Goal: Information Seeking & Learning: Learn about a topic

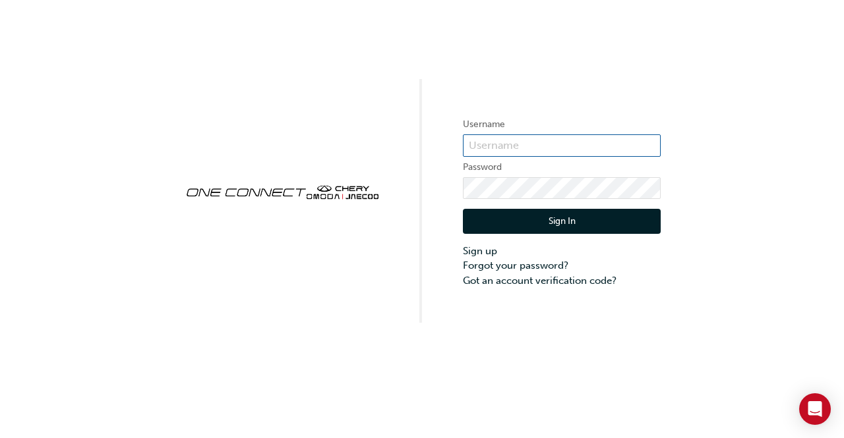
click at [522, 138] on input "text" at bounding box center [562, 145] width 198 height 22
type input "chau0536"
click button "Sign In" at bounding box center [562, 221] width 198 height 25
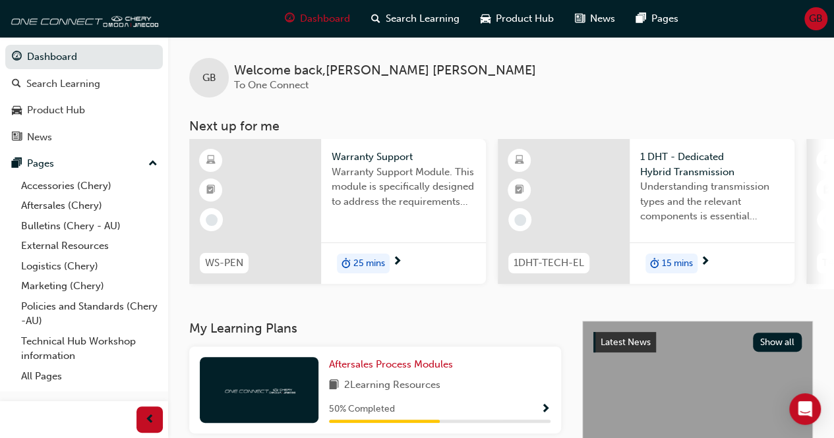
click at [707, 258] on span "next-icon" at bounding box center [705, 262] width 10 height 12
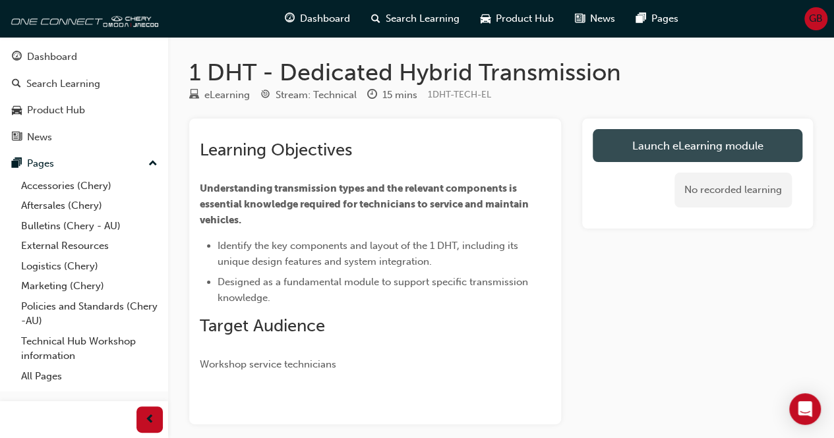
click at [669, 142] on link "Launch eLearning module" at bounding box center [698, 145] width 210 height 33
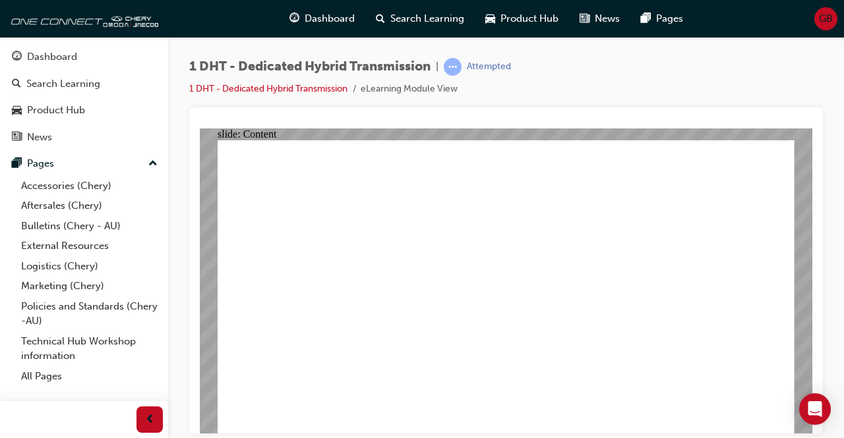
type input "24"
drag, startPoint x: 671, startPoint y: 380, endPoint x: 776, endPoint y: 382, distance: 105.5
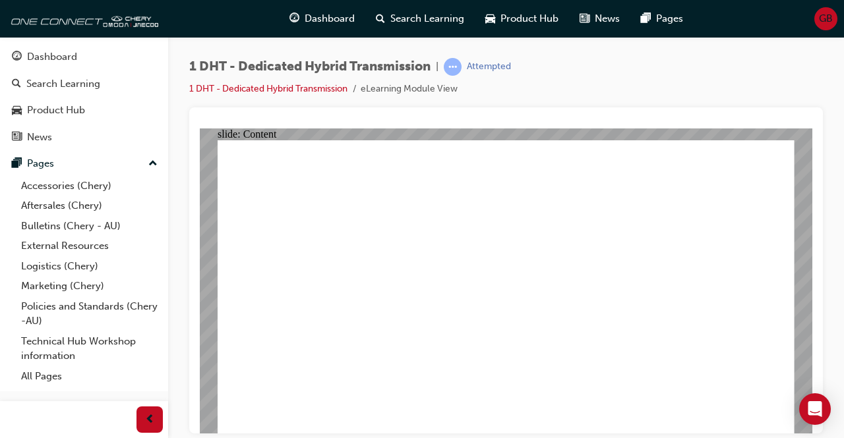
radio input "true"
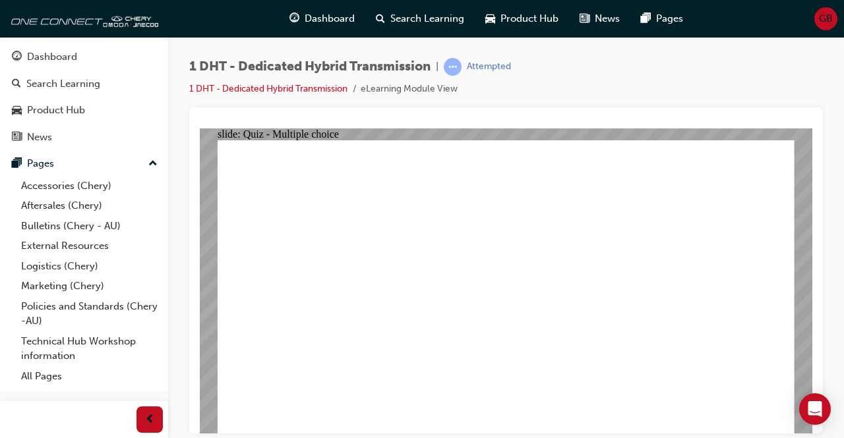
drag, startPoint x: 551, startPoint y: 366, endPoint x: 687, endPoint y: 228, distance: 193.4
drag, startPoint x: 656, startPoint y: 341, endPoint x: 691, endPoint y: 240, distance: 107.3
drag, startPoint x: 336, startPoint y: 361, endPoint x: 518, endPoint y: 204, distance: 240.2
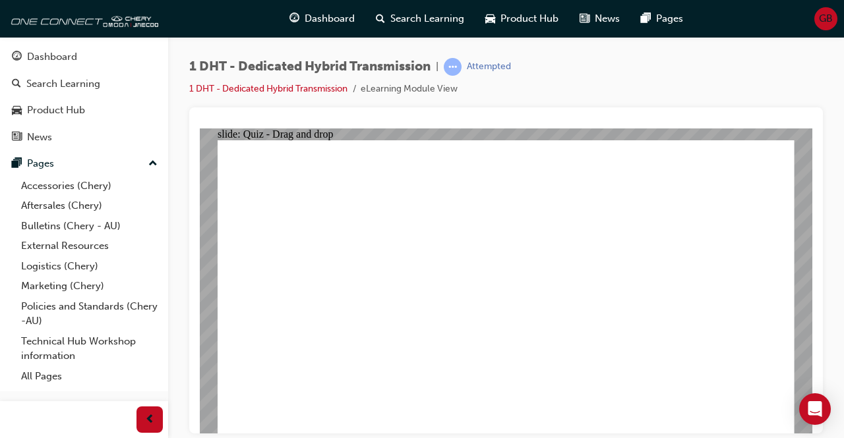
drag, startPoint x: 499, startPoint y: 340, endPoint x: 535, endPoint y: 229, distance: 116.3
drag, startPoint x: 403, startPoint y: 348, endPoint x: 506, endPoint y: 229, distance: 157.4
drag, startPoint x: 461, startPoint y: 357, endPoint x: 534, endPoint y: 237, distance: 139.9
drag, startPoint x: 613, startPoint y: 311, endPoint x: 673, endPoint y: 192, distance: 132.9
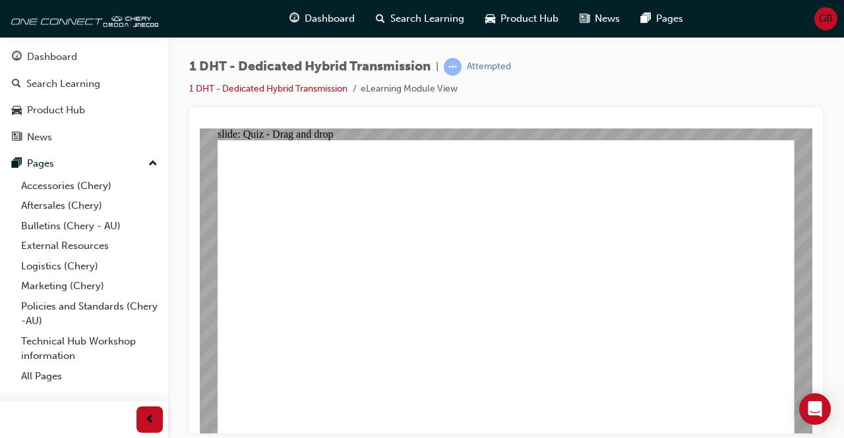
radio input "true"
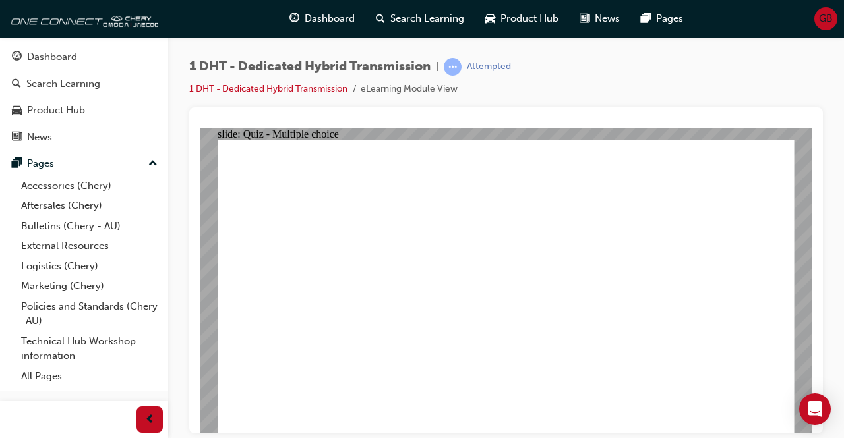
radio input "true"
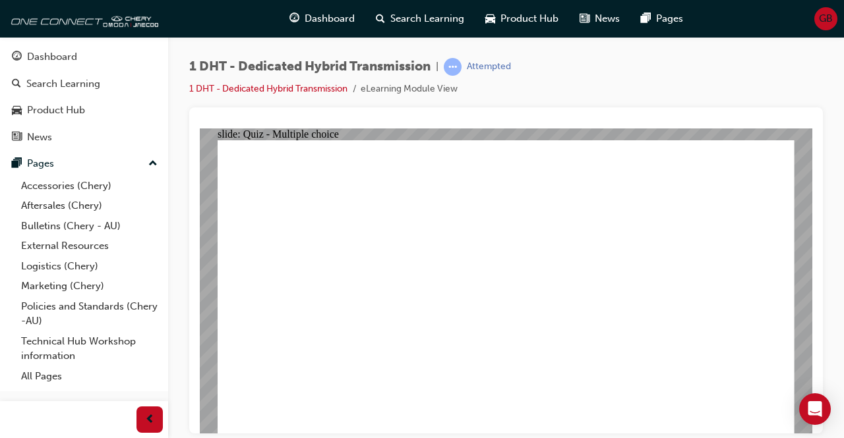
checkbox input "true"
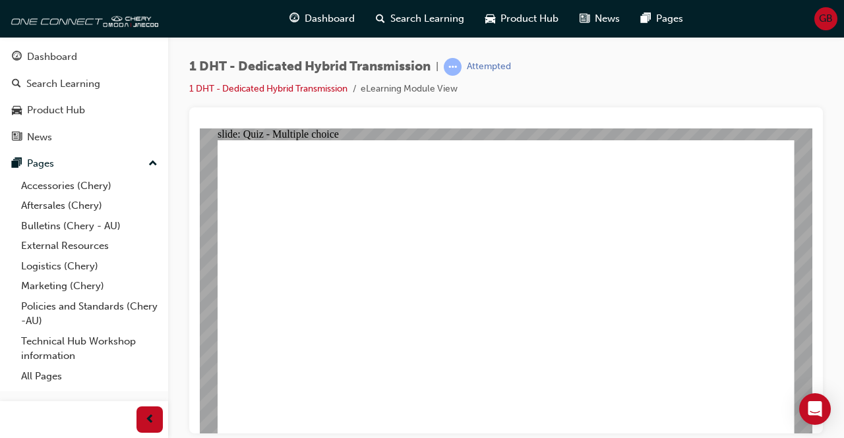
radio input "true"
drag, startPoint x: 499, startPoint y: 367, endPoint x: 521, endPoint y: 259, distance: 110.4
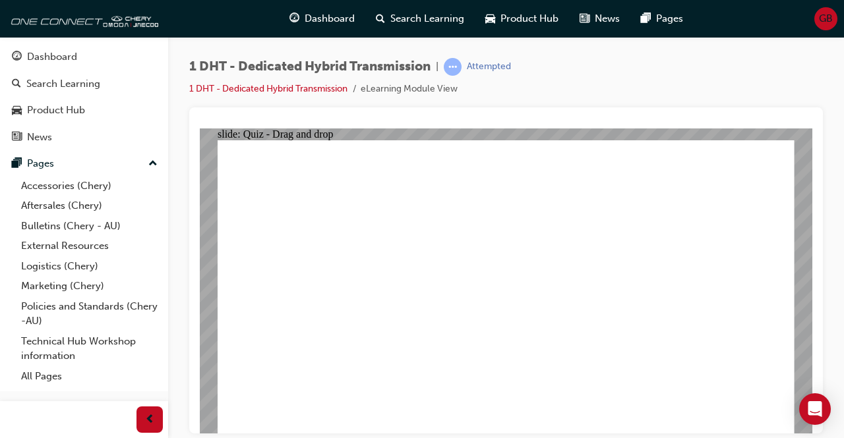
drag, startPoint x: 372, startPoint y: 361, endPoint x: 494, endPoint y: 247, distance: 166.5
drag, startPoint x: 337, startPoint y: 357, endPoint x: 523, endPoint y: 225, distance: 227.5
drag, startPoint x: 592, startPoint y: 344, endPoint x: 550, endPoint y: 245, distance: 107.8
drag, startPoint x: 550, startPoint y: 340, endPoint x: 625, endPoint y: 229, distance: 133.4
drag, startPoint x: 450, startPoint y: 357, endPoint x: 627, endPoint y: 203, distance: 235.0
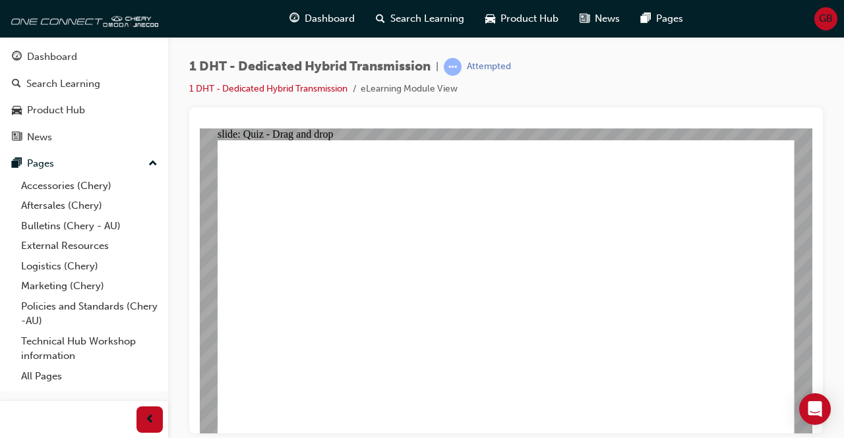
drag, startPoint x: 642, startPoint y: 338, endPoint x: 675, endPoint y: 209, distance: 133.3
drag, startPoint x: 652, startPoint y: 351, endPoint x: 698, endPoint y: 238, distance: 122.4
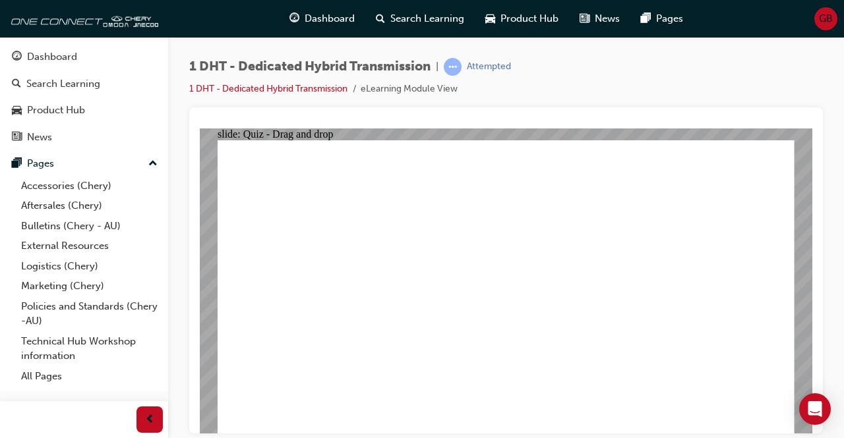
radio input "true"
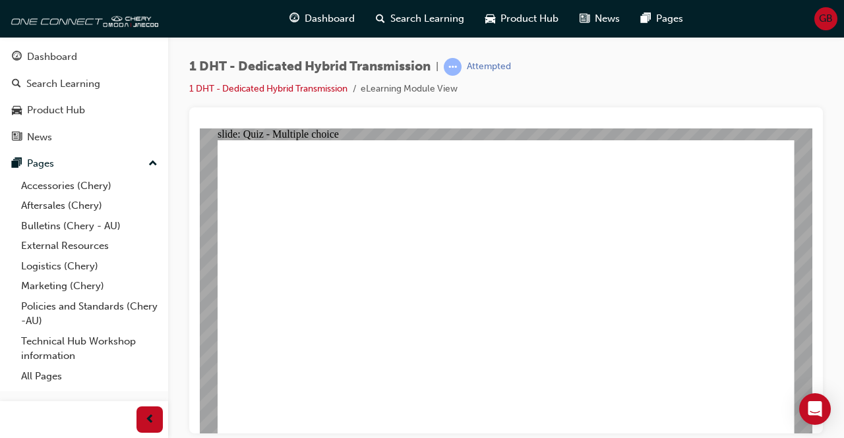
radio input "true"
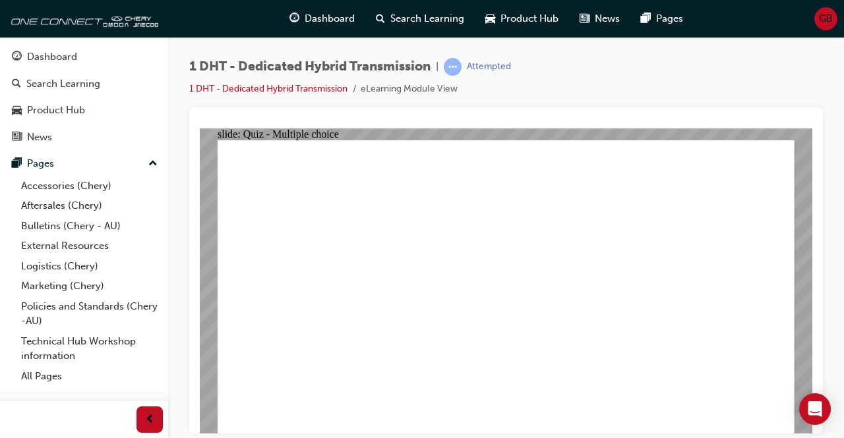
checkbox input "true"
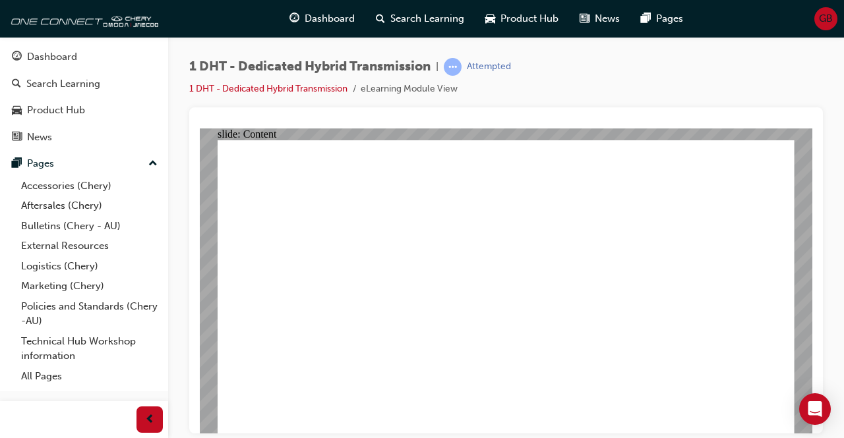
radio input "true"
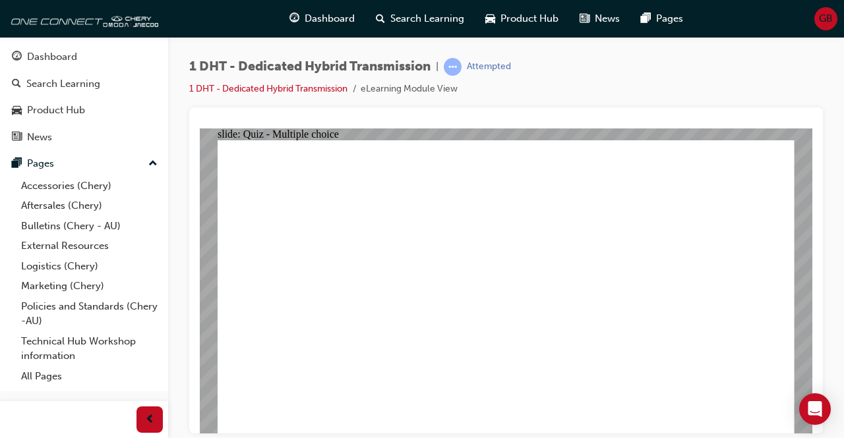
drag, startPoint x: 442, startPoint y: 357, endPoint x: 508, endPoint y: 196, distance: 174.7
drag, startPoint x: 403, startPoint y: 350, endPoint x: 542, endPoint y: 181, distance: 218.2
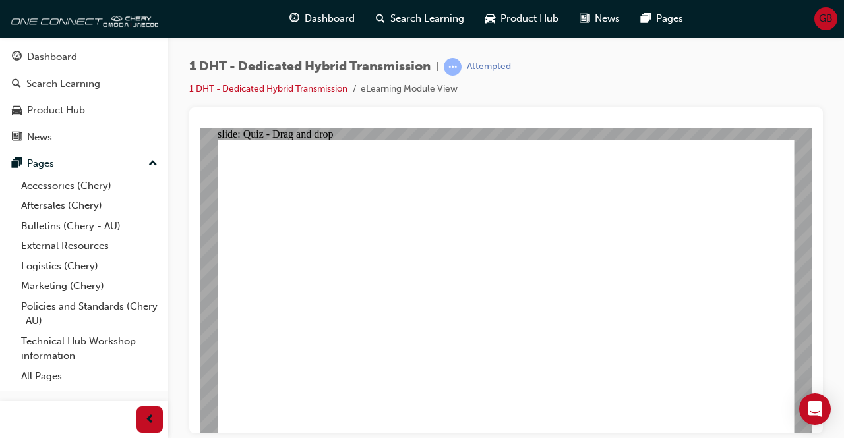
drag, startPoint x: 392, startPoint y: 357, endPoint x: 502, endPoint y: 229, distance: 168.3
drag, startPoint x: 502, startPoint y: 352, endPoint x: 511, endPoint y: 206, distance: 145.9
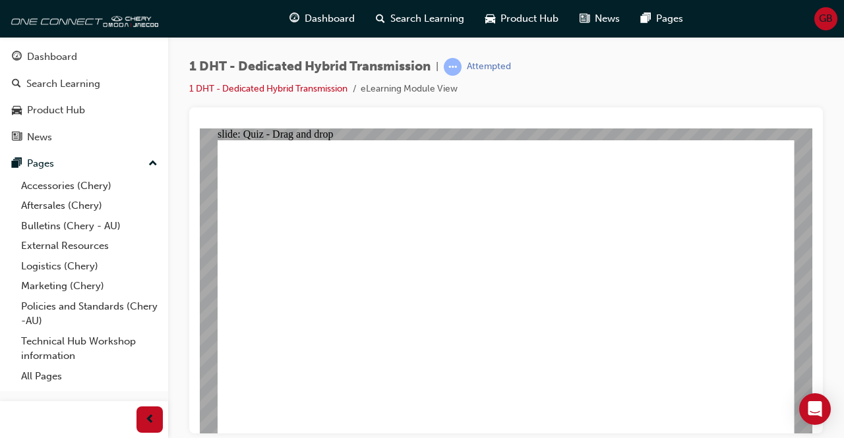
drag, startPoint x: 651, startPoint y: 361, endPoint x: 687, endPoint y: 216, distance: 148.8
drag, startPoint x: 646, startPoint y: 363, endPoint x: 682, endPoint y: 235, distance: 133.4
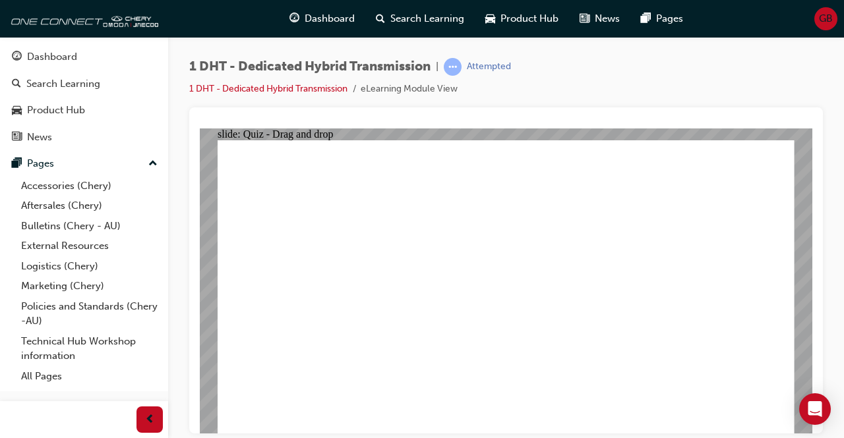
drag, startPoint x: 647, startPoint y: 355, endPoint x: 677, endPoint y: 262, distance: 97.6
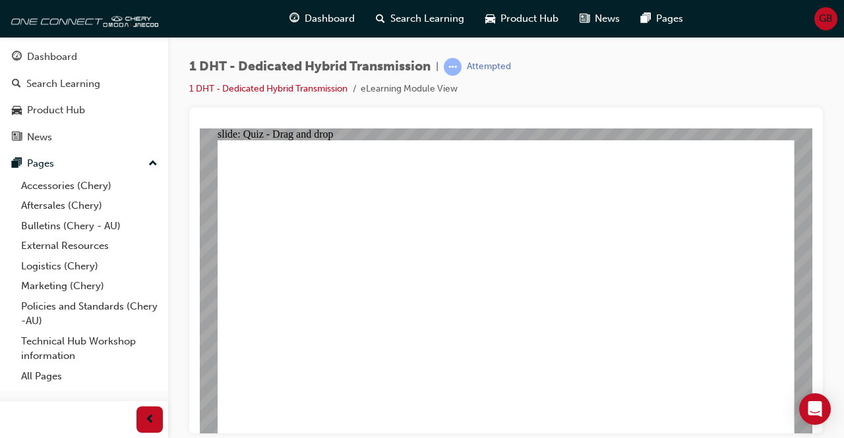
drag, startPoint x: 607, startPoint y: 357, endPoint x: 534, endPoint y: 184, distance: 188.2
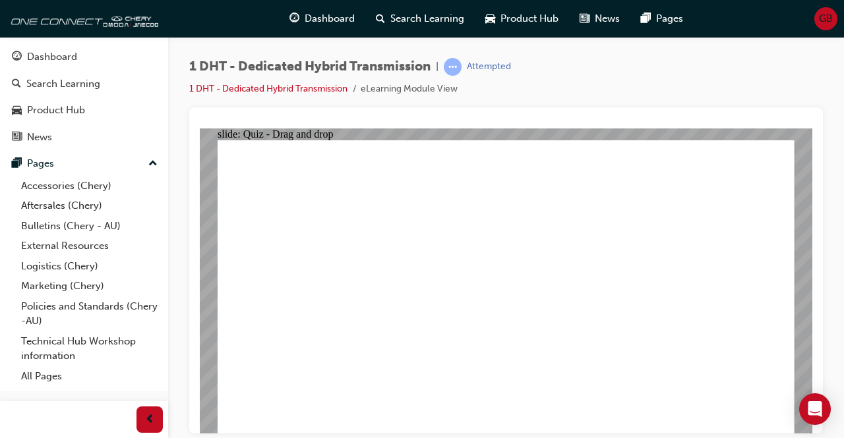
drag, startPoint x: 447, startPoint y: 362, endPoint x: 492, endPoint y: 244, distance: 126.2
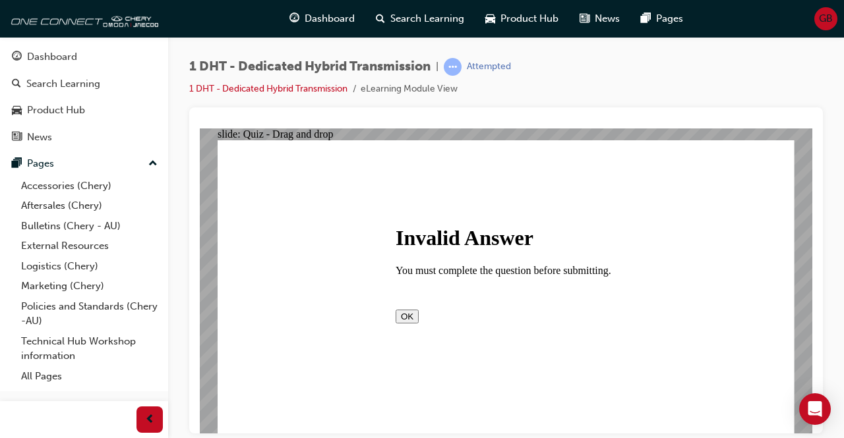
click at [419, 319] on button "OK" at bounding box center [406, 316] width 23 height 14
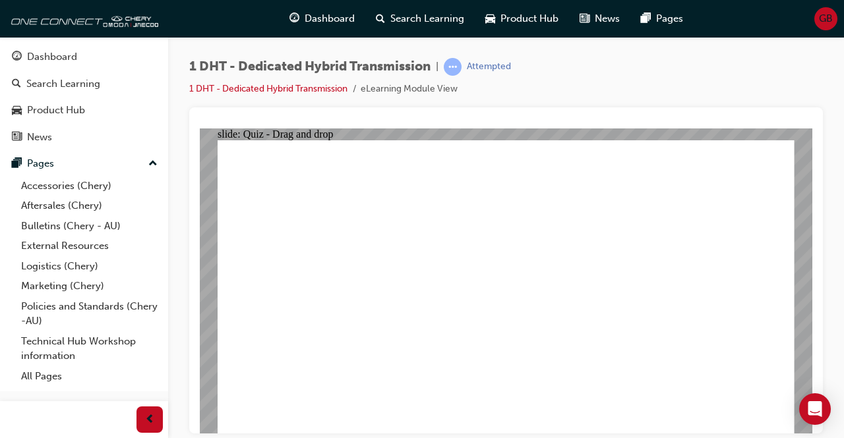
drag, startPoint x: 492, startPoint y: 360, endPoint x: 502, endPoint y: 363, distance: 10.9
drag, startPoint x: 502, startPoint y: 363, endPoint x: 517, endPoint y: 223, distance: 140.6
drag, startPoint x: 509, startPoint y: 343, endPoint x: 546, endPoint y: 255, distance: 95.1
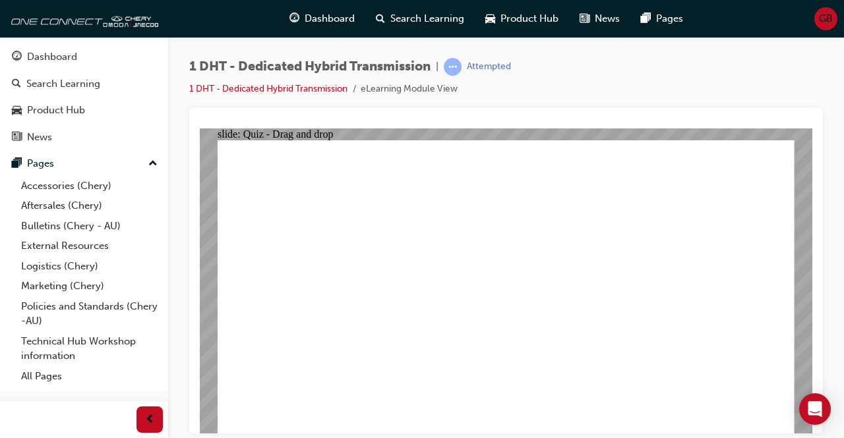
drag, startPoint x: 602, startPoint y: 351, endPoint x: 564, endPoint y: 195, distance: 160.2
drag, startPoint x: 564, startPoint y: 195, endPoint x: 581, endPoint y: 241, distance: 49.2
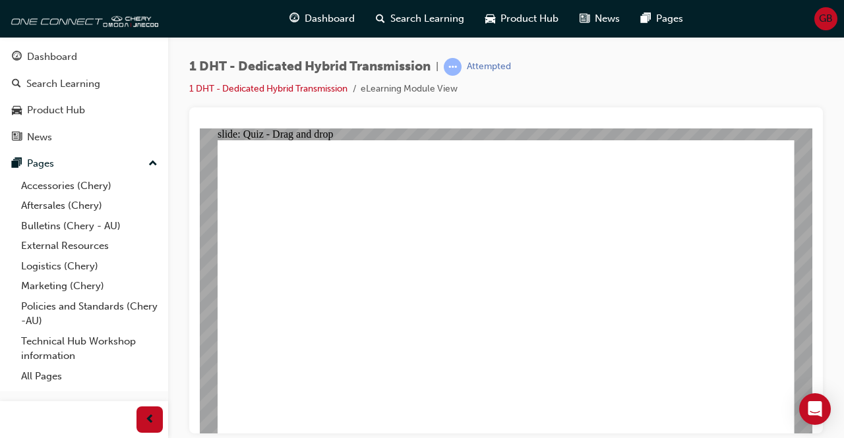
drag, startPoint x: 653, startPoint y: 366, endPoint x: 693, endPoint y: 214, distance: 157.6
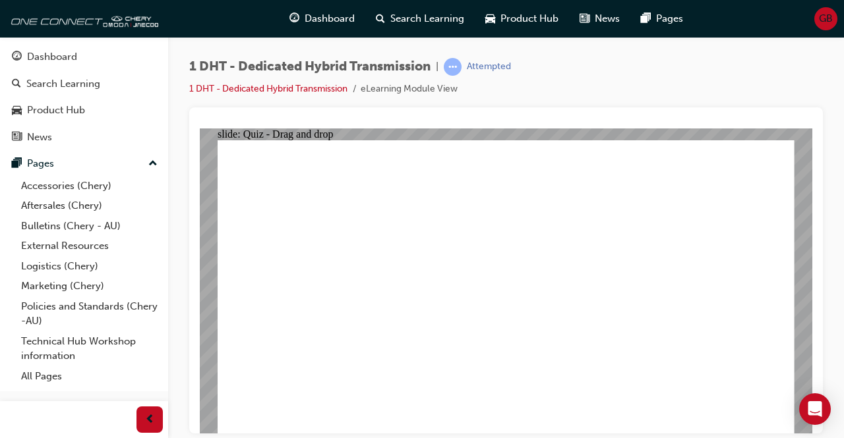
drag, startPoint x: 332, startPoint y: 352, endPoint x: 378, endPoint y: 363, distance: 47.3
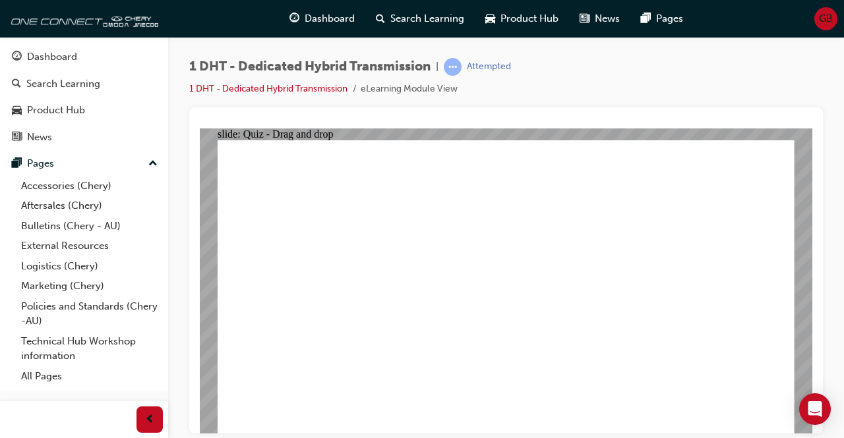
drag, startPoint x: 448, startPoint y: 356, endPoint x: 518, endPoint y: 352, distance: 70.6
drag, startPoint x: 518, startPoint y: 352, endPoint x: 555, endPoint y: 347, distance: 37.2
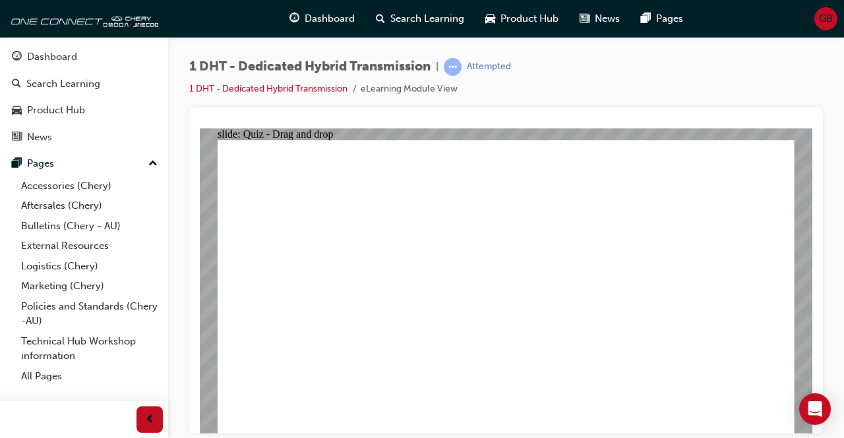
drag, startPoint x: 555, startPoint y: 347, endPoint x: 601, endPoint y: 351, distance: 46.3
drag, startPoint x: 601, startPoint y: 351, endPoint x: 523, endPoint y: 199, distance: 170.4
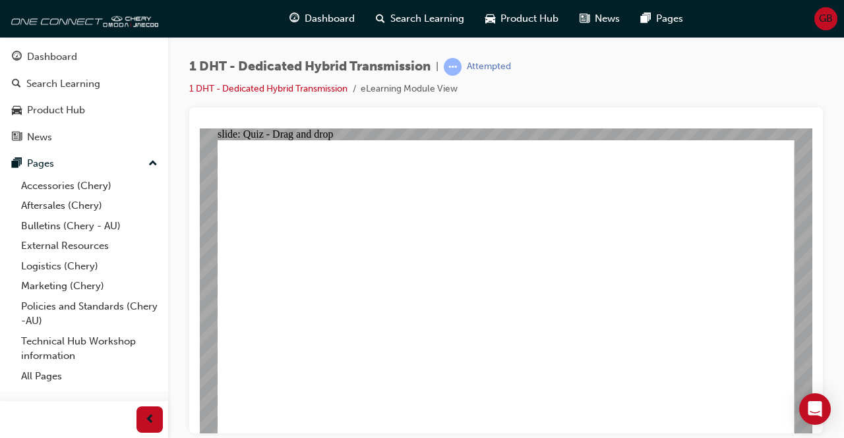
drag, startPoint x: 523, startPoint y: 199, endPoint x: 609, endPoint y: 349, distance: 172.4
drag, startPoint x: 610, startPoint y: 350, endPoint x: 550, endPoint y: 236, distance: 129.1
drag, startPoint x: 604, startPoint y: 349, endPoint x: 557, endPoint y: 245, distance: 114.2
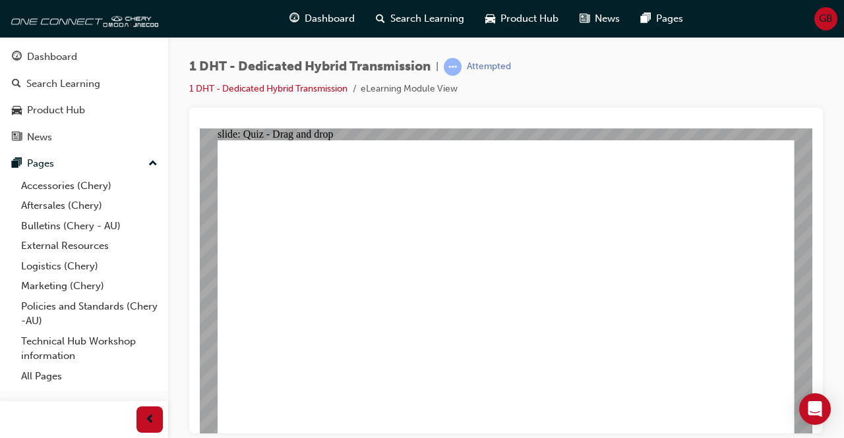
drag, startPoint x: 545, startPoint y: 363, endPoint x: 643, endPoint y: 214, distance: 178.4
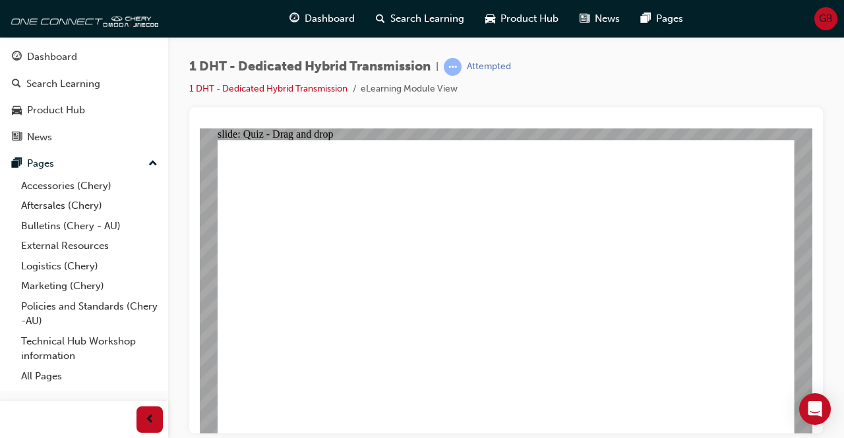
drag, startPoint x: 374, startPoint y: 345, endPoint x: 361, endPoint y: 345, distance: 12.5
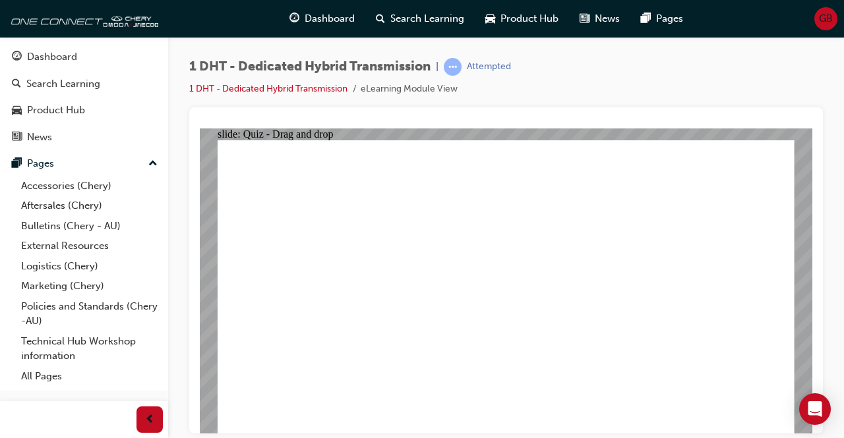
drag, startPoint x: 472, startPoint y: 343, endPoint x: 525, endPoint y: 347, distance: 52.9
drag, startPoint x: 567, startPoint y: 359, endPoint x: 642, endPoint y: 365, distance: 75.4
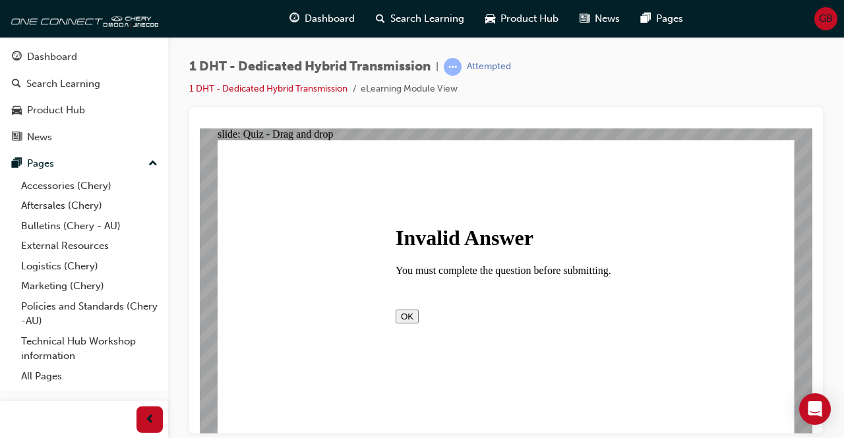
click at [419, 323] on button "OK" at bounding box center [406, 316] width 23 height 14
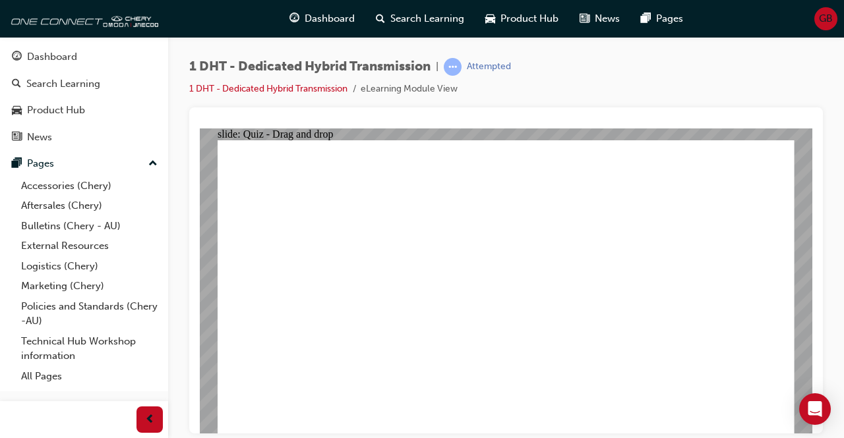
drag, startPoint x: 552, startPoint y: 345, endPoint x: 649, endPoint y: 244, distance: 140.3
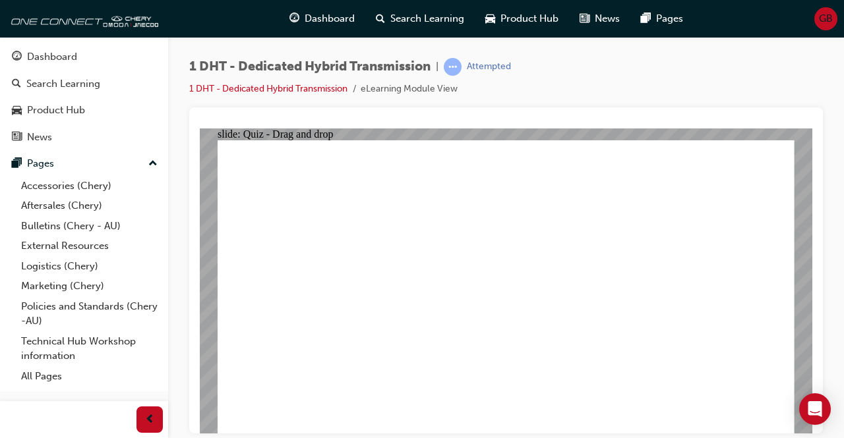
drag, startPoint x: 649, startPoint y: 244, endPoint x: 650, endPoint y: 276, distance: 31.6
drag, startPoint x: 608, startPoint y: 259, endPoint x: 524, endPoint y: 247, distance: 84.6
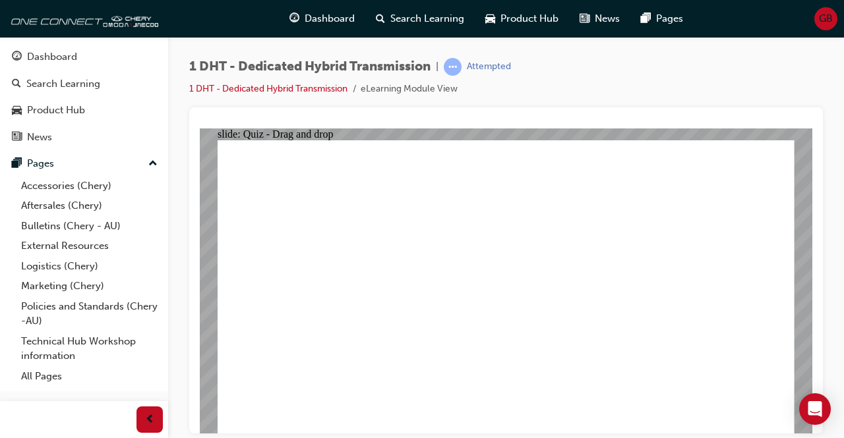
drag, startPoint x: 438, startPoint y: 272, endPoint x: 389, endPoint y: 294, distance: 54.0
drag, startPoint x: 289, startPoint y: 198, endPoint x: 447, endPoint y: 224, distance: 160.4
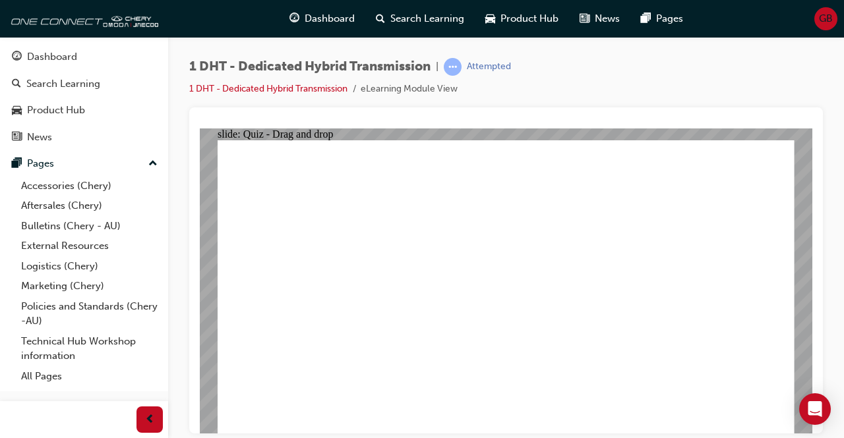
drag, startPoint x: 384, startPoint y: 283, endPoint x: 399, endPoint y: 283, distance: 15.8
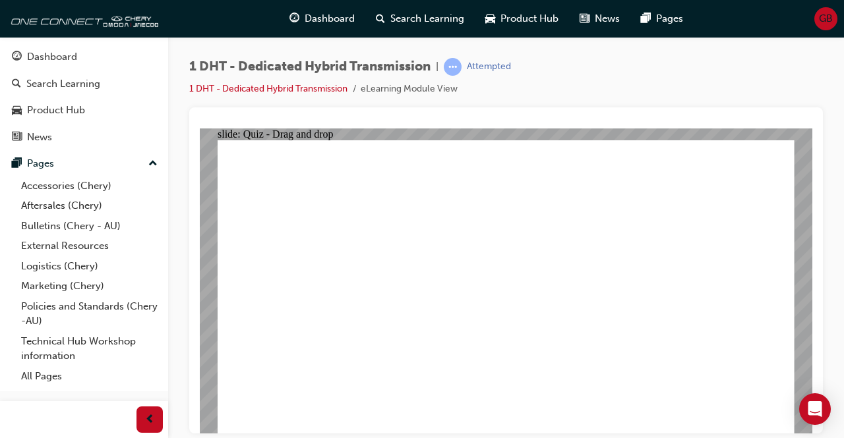
drag, startPoint x: 451, startPoint y: 270, endPoint x: 458, endPoint y: 273, distance: 7.7
drag, startPoint x: 519, startPoint y: 270, endPoint x: 556, endPoint y: 298, distance: 46.5
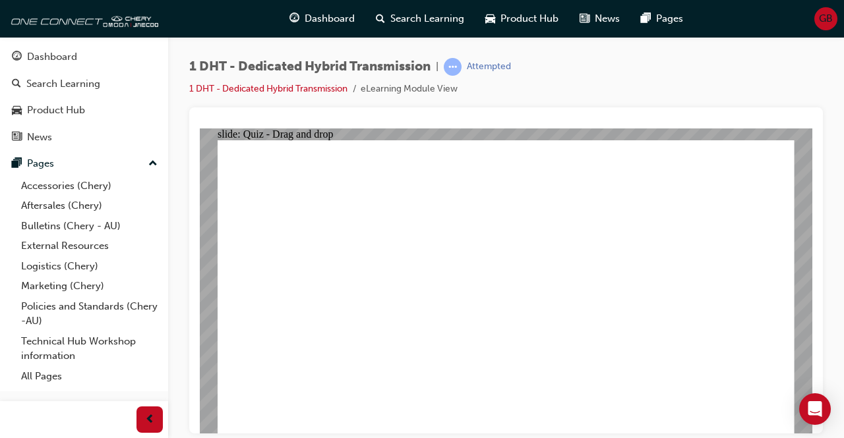
click at [822, 408] on div "Open Intercom Messenger" at bounding box center [815, 409] width 35 height 35
drag, startPoint x: 650, startPoint y: 356, endPoint x: 674, endPoint y: 215, distance: 143.1
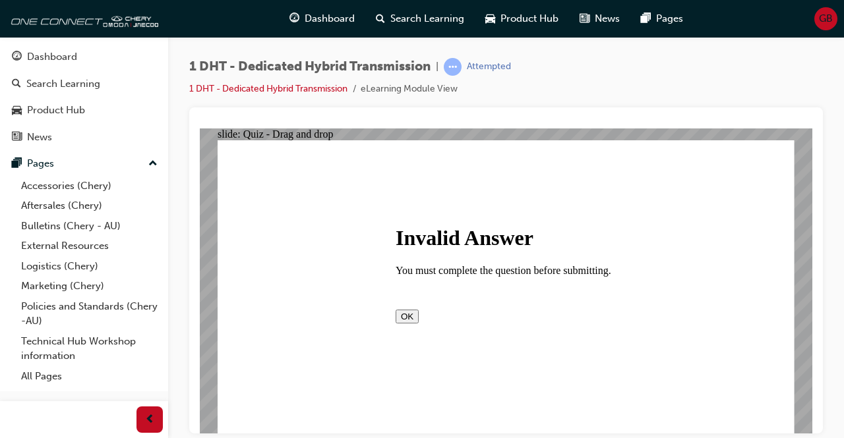
click at [746, 382] on div at bounding box center [506, 280] width 612 height 305
click at [419, 320] on button "OK" at bounding box center [406, 316] width 23 height 14
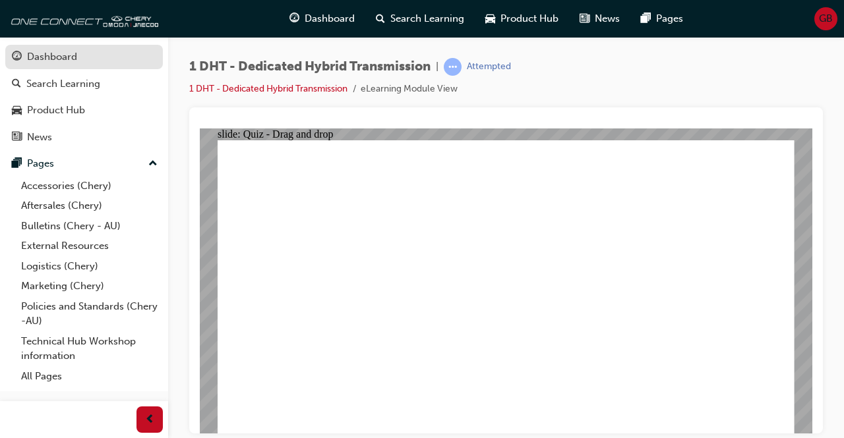
click at [80, 56] on div "Dashboard" at bounding box center [84, 57] width 144 height 16
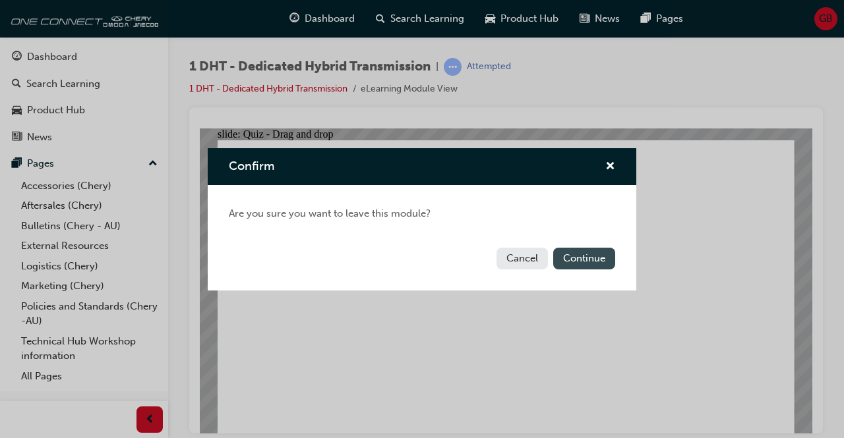
click at [570, 261] on button "Continue" at bounding box center [584, 259] width 62 height 22
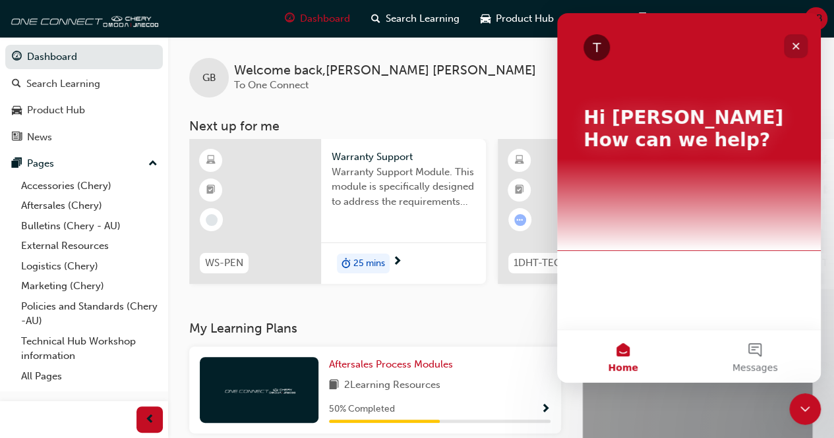
click at [797, 47] on icon "Close" at bounding box center [795, 46] width 7 height 7
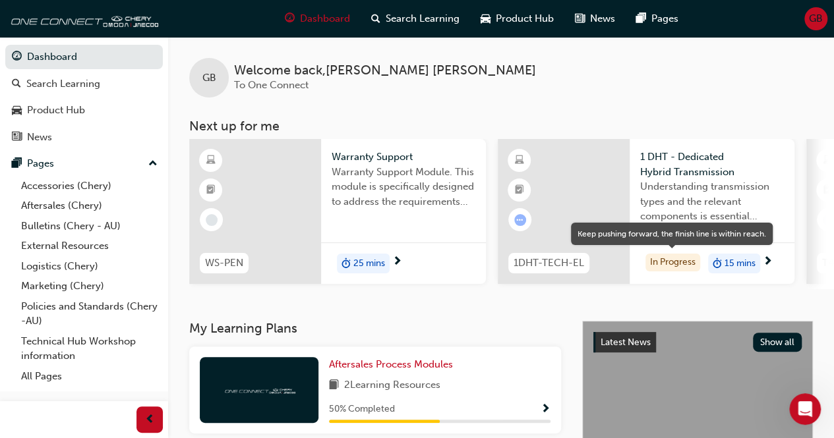
click at [674, 258] on div "In Progress" at bounding box center [672, 263] width 55 height 18
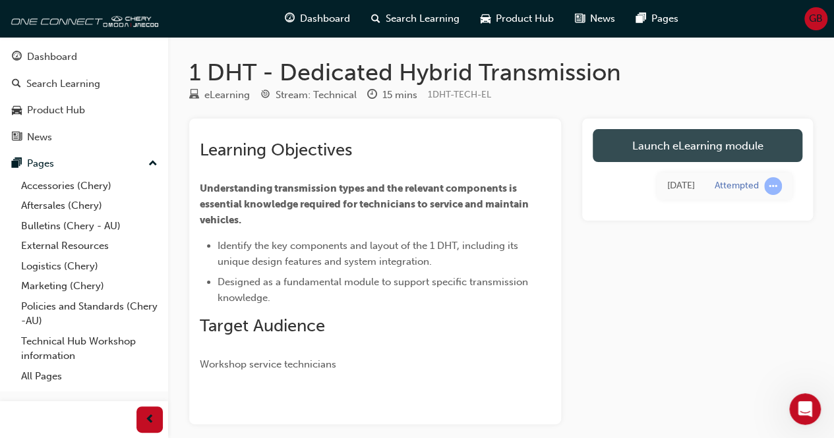
click at [709, 143] on link "Launch eLearning module" at bounding box center [698, 145] width 210 height 33
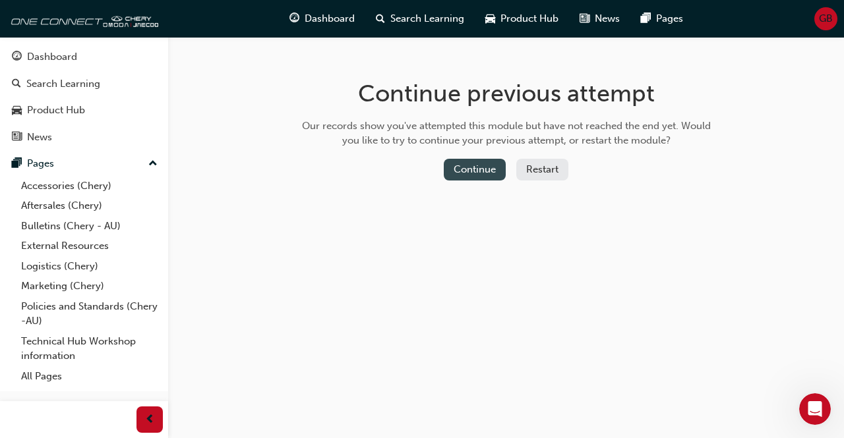
click at [484, 165] on button "Continue" at bounding box center [475, 170] width 62 height 22
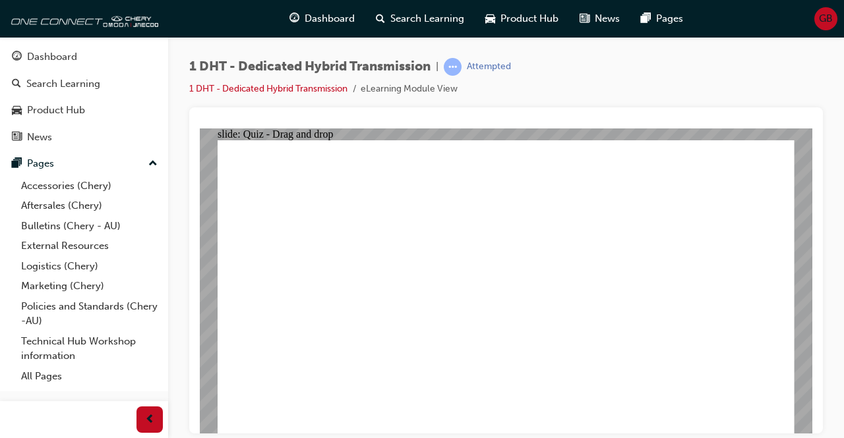
drag, startPoint x: 319, startPoint y: 361, endPoint x: 637, endPoint y: 201, distance: 356.4
drag, startPoint x: 494, startPoint y: 349, endPoint x: 508, endPoint y: 263, distance: 87.4
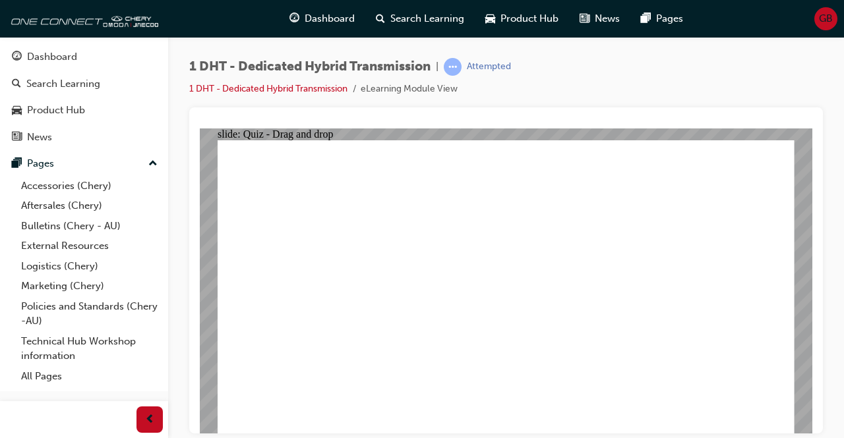
click at [279, 82] on li "1 DHT - Dedicated Hybrid Transmission" at bounding box center [274, 89] width 171 height 15
click at [277, 90] on link "1 DHT - Dedicated Hybrid Transmission" at bounding box center [268, 88] width 158 height 11
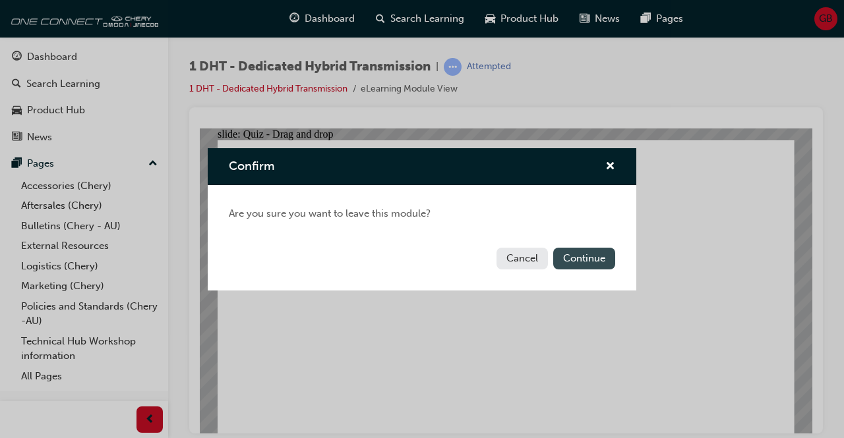
click at [583, 250] on button "Continue" at bounding box center [584, 259] width 62 height 22
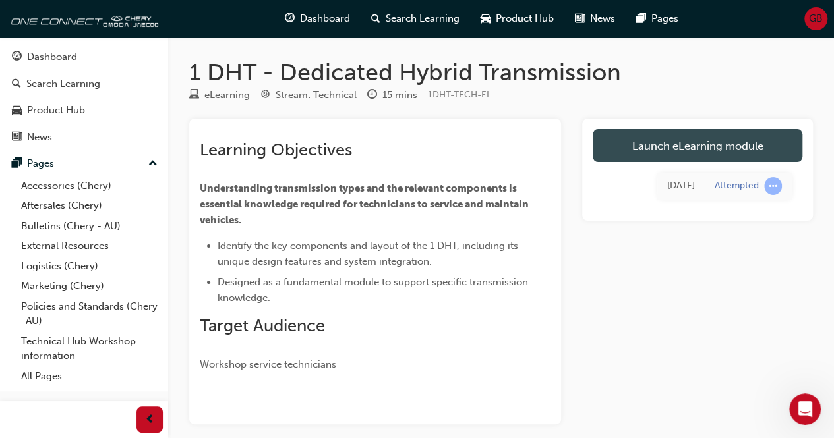
click at [660, 143] on link "Launch eLearning module" at bounding box center [698, 145] width 210 height 33
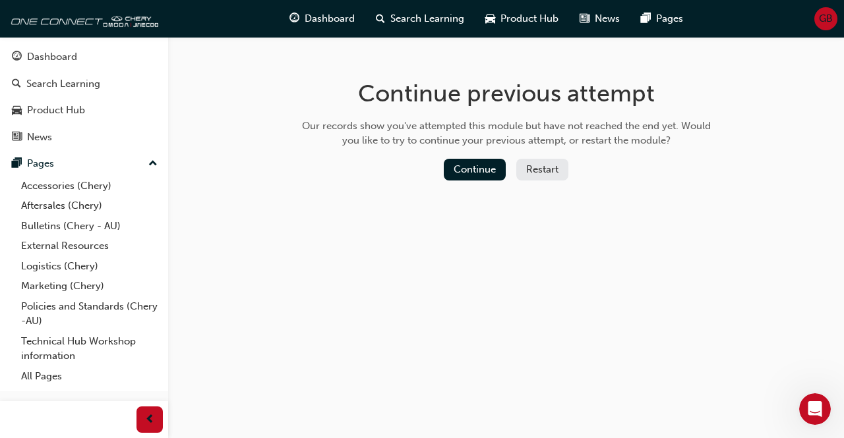
click at [529, 171] on button "Restart" at bounding box center [542, 170] width 52 height 22
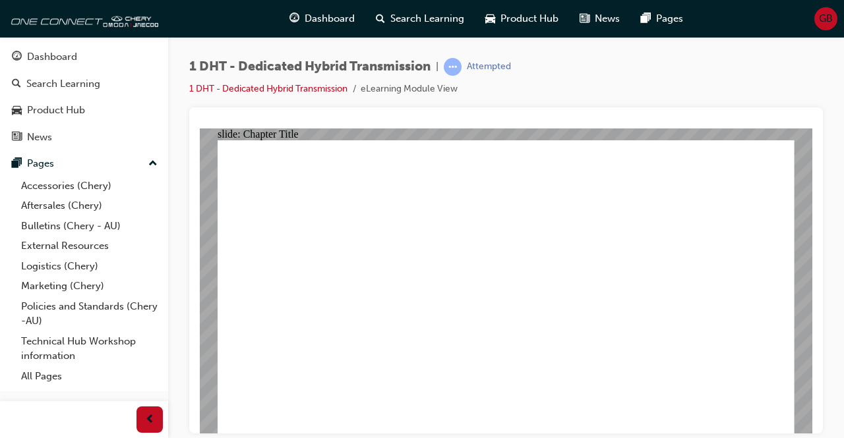
radio input "true"
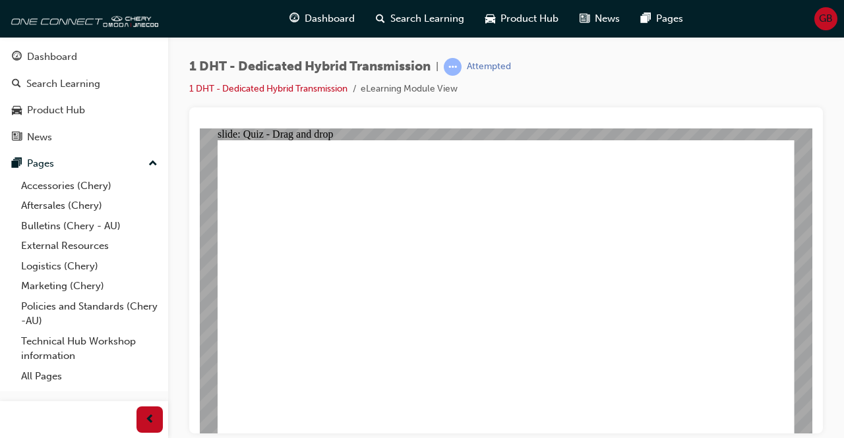
drag, startPoint x: 658, startPoint y: 359, endPoint x: 696, endPoint y: 212, distance: 151.2
drag, startPoint x: 616, startPoint y: 341, endPoint x: 556, endPoint y: 207, distance: 147.0
drag, startPoint x: 567, startPoint y: 328, endPoint x: 670, endPoint y: 221, distance: 149.2
drag, startPoint x: 506, startPoint y: 348, endPoint x: 535, endPoint y: 143, distance: 207.0
drag, startPoint x: 459, startPoint y: 346, endPoint x: 488, endPoint y: 252, distance: 97.8
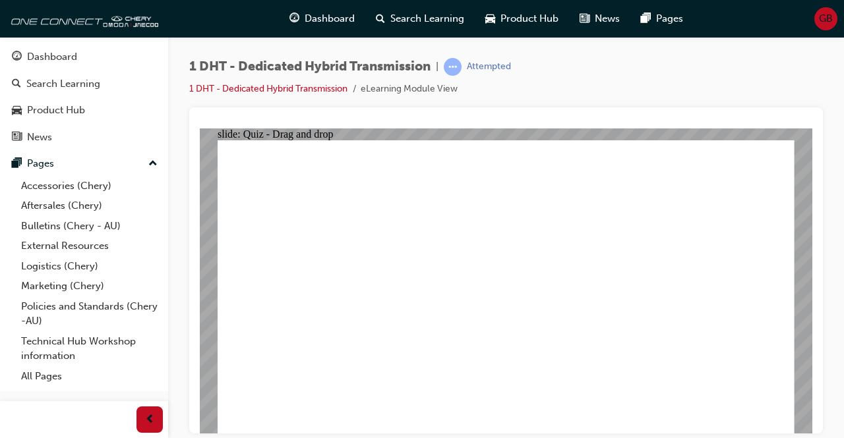
drag, startPoint x: 414, startPoint y: 367, endPoint x: 486, endPoint y: 276, distance: 116.8
drag, startPoint x: 335, startPoint y: 352, endPoint x: 683, endPoint y: 216, distance: 372.9
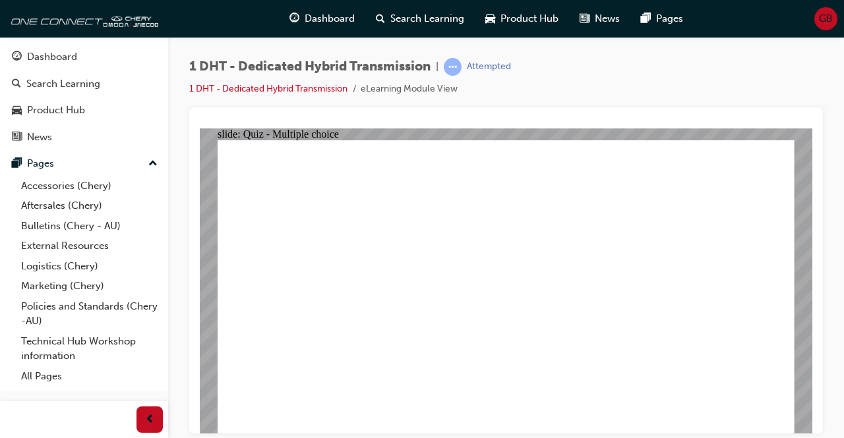
radio input "true"
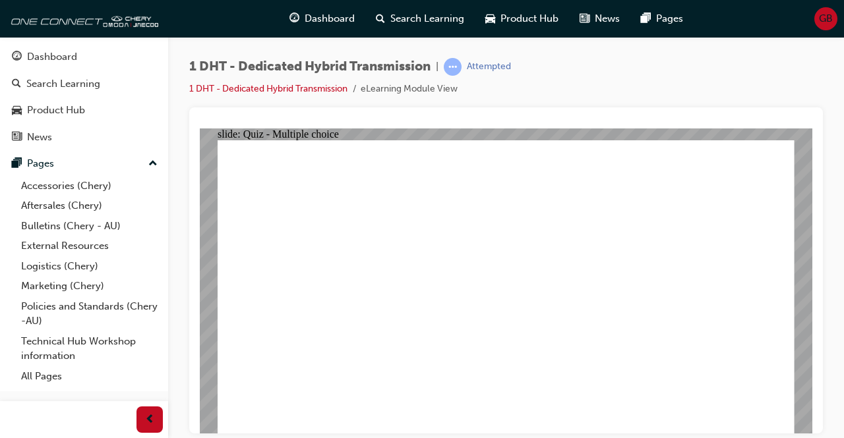
radio input "true"
checkbox input "true"
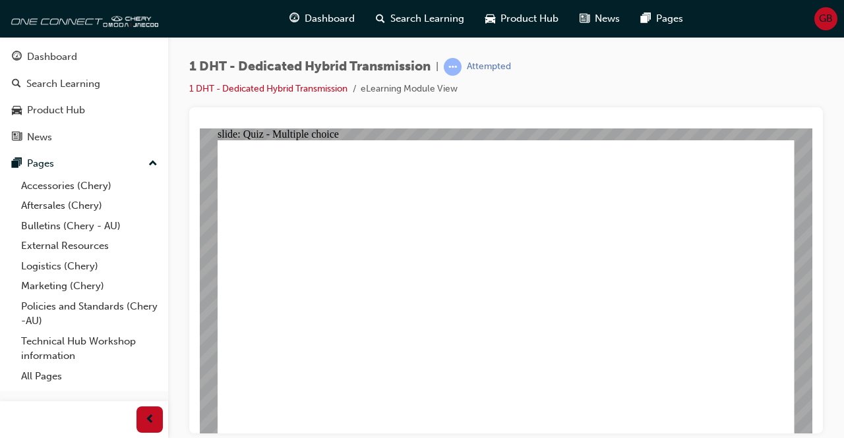
radio input "true"
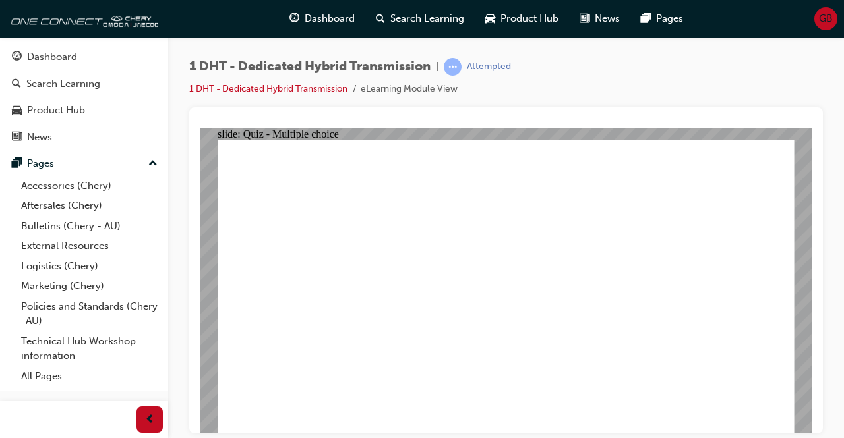
drag, startPoint x: 340, startPoint y: 360, endPoint x: 491, endPoint y: 258, distance: 182.3
drag, startPoint x: 411, startPoint y: 363, endPoint x: 528, endPoint y: 254, distance: 159.0
drag, startPoint x: 464, startPoint y: 332, endPoint x: 516, endPoint y: 240, distance: 105.4
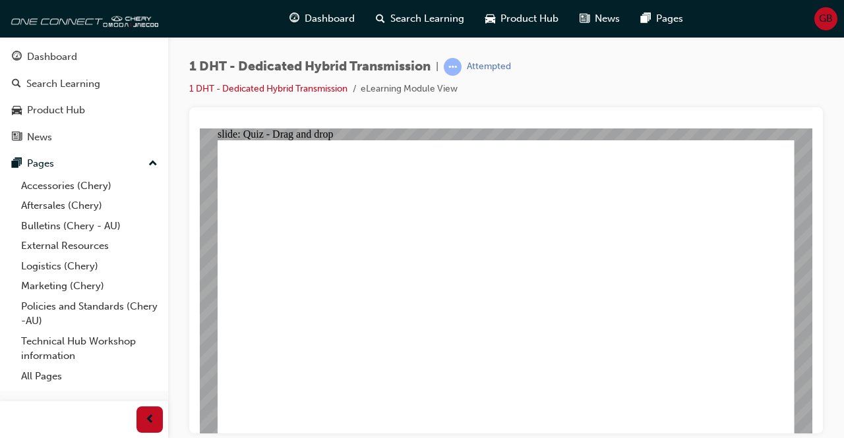
drag, startPoint x: 516, startPoint y: 341, endPoint x: 539, endPoint y: 224, distance: 119.6
drag, startPoint x: 547, startPoint y: 347, endPoint x: 651, endPoint y: 212, distance: 170.2
drag, startPoint x: 591, startPoint y: 365, endPoint x: 546, endPoint y: 244, distance: 129.5
drag, startPoint x: 639, startPoint y: 344, endPoint x: 654, endPoint y: 254, distance: 90.8
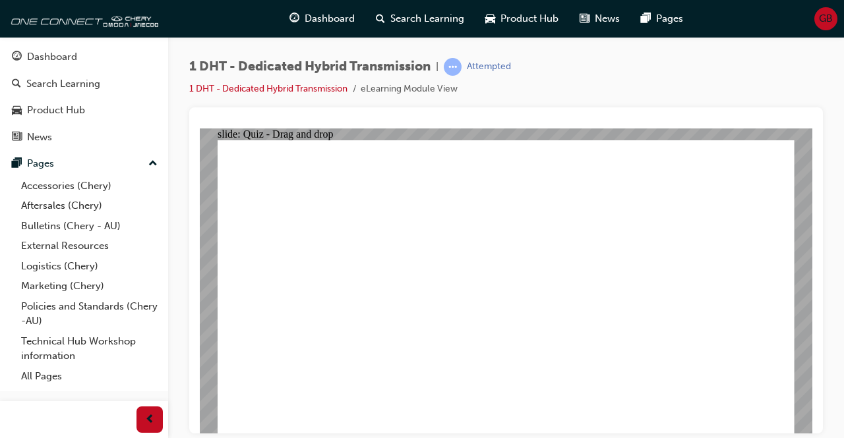
drag, startPoint x: 504, startPoint y: 342, endPoint x: 451, endPoint y: 348, distance: 53.1
radio input "true"
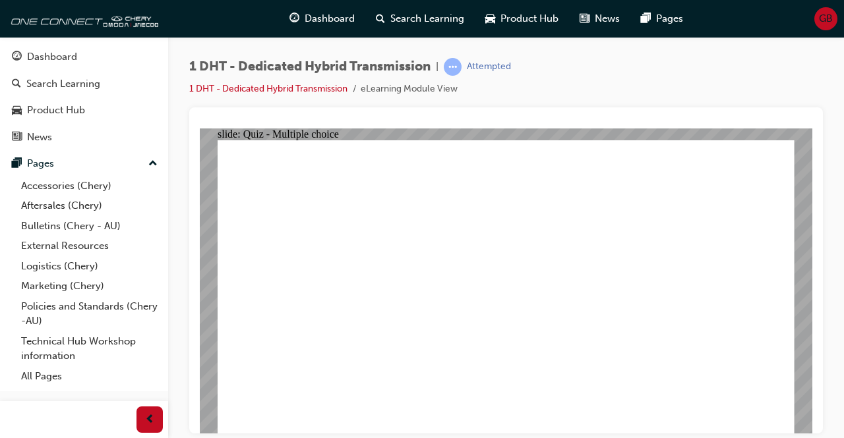
radio input "true"
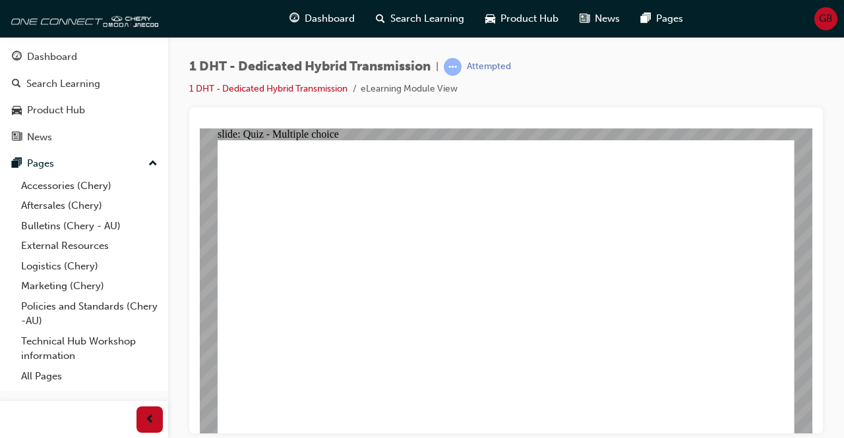
checkbox input "true"
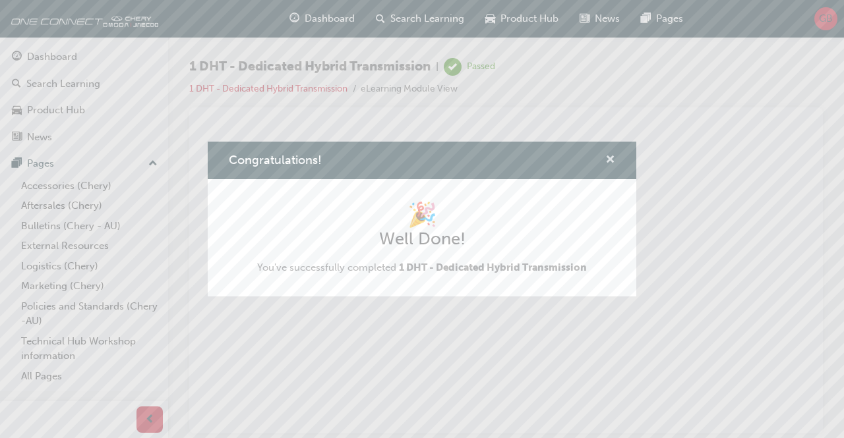
click at [614, 161] on span "cross-icon" at bounding box center [610, 161] width 10 height 12
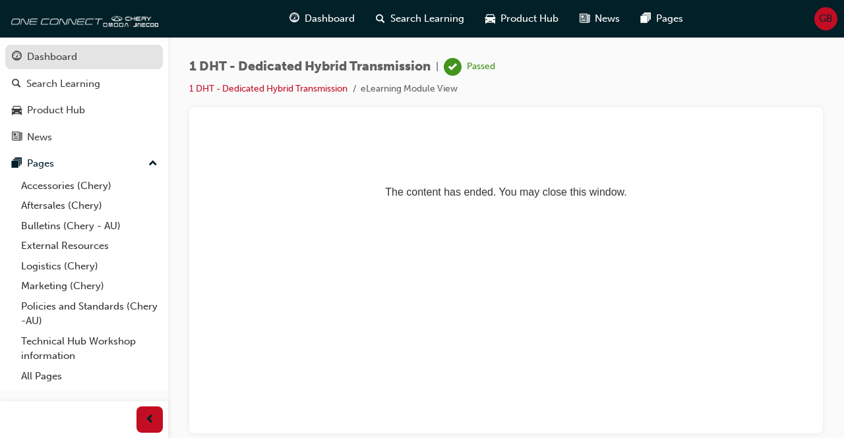
click at [74, 58] on div "Dashboard" at bounding box center [52, 56] width 50 height 15
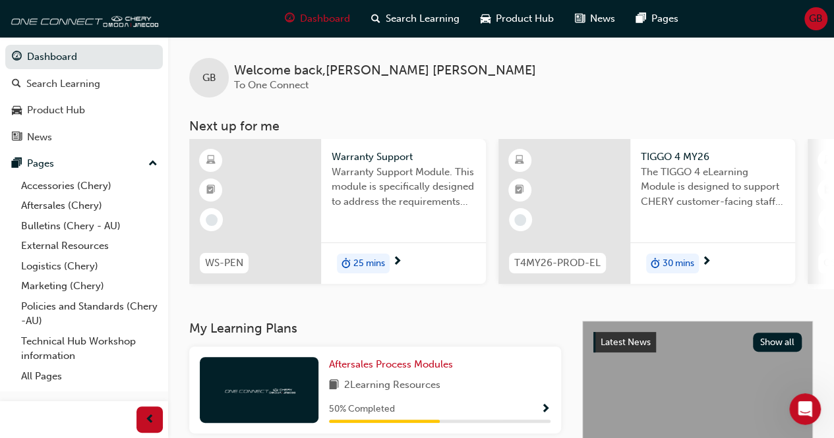
click at [361, 263] on span "25 mins" at bounding box center [369, 263] width 32 height 15
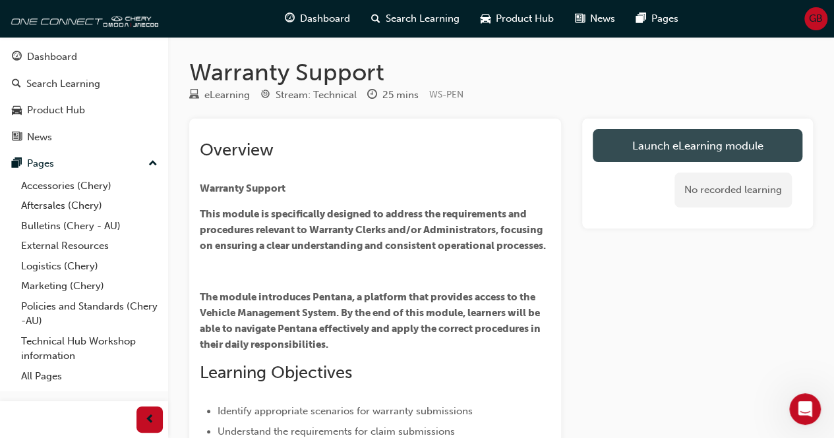
click at [637, 143] on link "Launch eLearning module" at bounding box center [698, 145] width 210 height 33
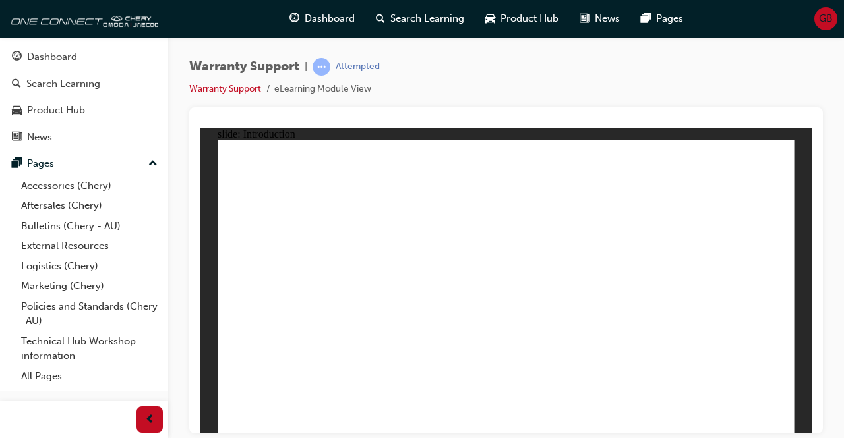
drag, startPoint x: 772, startPoint y: 413, endPoint x: 771, endPoint y: 438, distance: 25.1
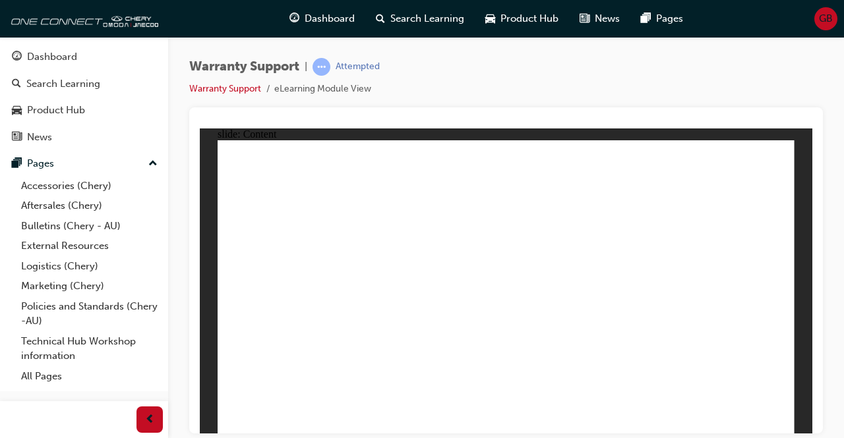
drag, startPoint x: 779, startPoint y: 418, endPoint x: 786, endPoint y: 440, distance: 22.7
click at [786, 433] on html "​[DOMAIN_NAME]​ slide: Content Rectangle 7 3 close.png Rectangle 21 2 Rectangle…" at bounding box center [506, 280] width 612 height 305
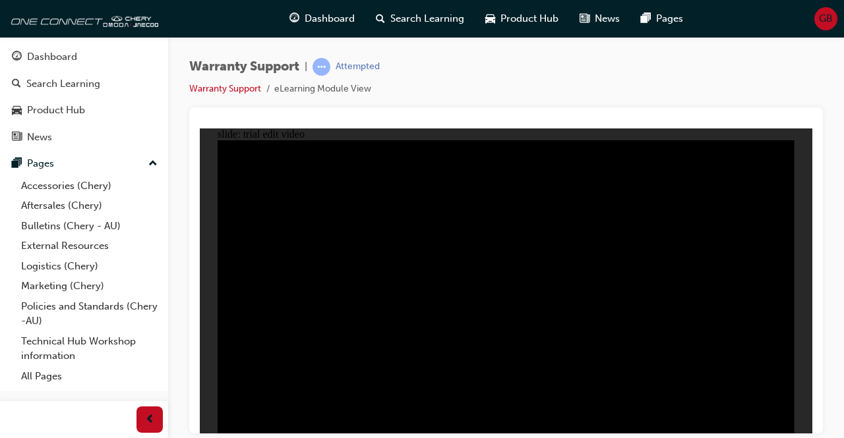
drag, startPoint x: 530, startPoint y: 369, endPoint x: 701, endPoint y: 297, distance: 185.5
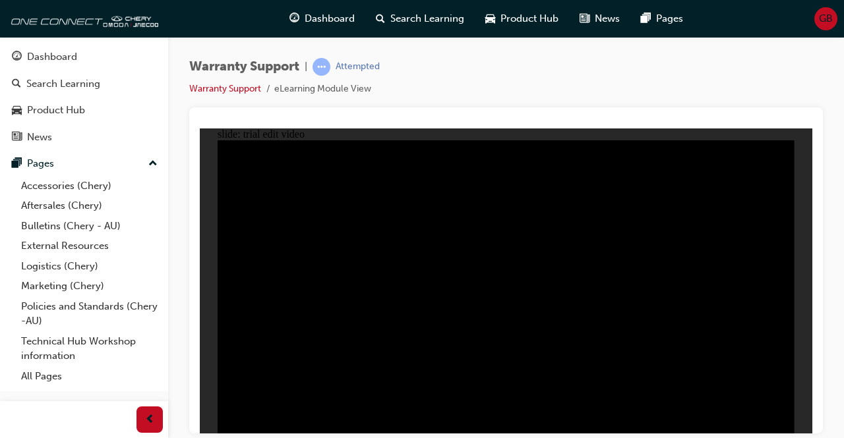
drag, startPoint x: 701, startPoint y: 297, endPoint x: 813, endPoint y: 424, distance: 170.5
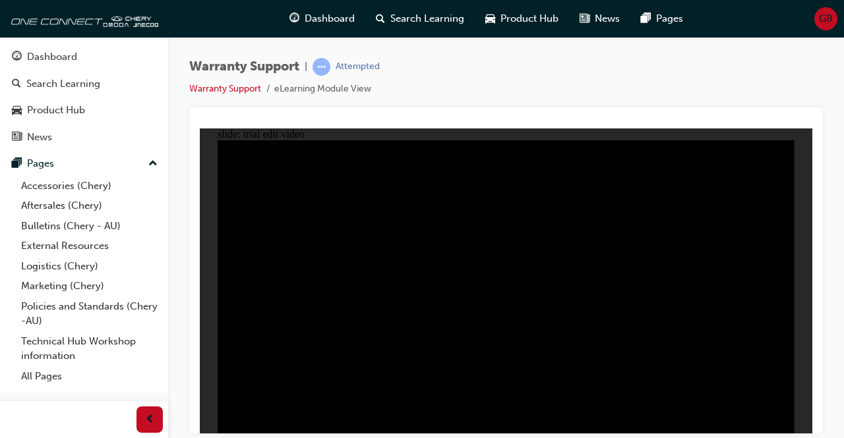
click at [812, 424] on html "​[DOMAIN_NAME]​ slide: trial edit video Rectangle 1 Group 2 How to setup quick …" at bounding box center [506, 280] width 612 height 305
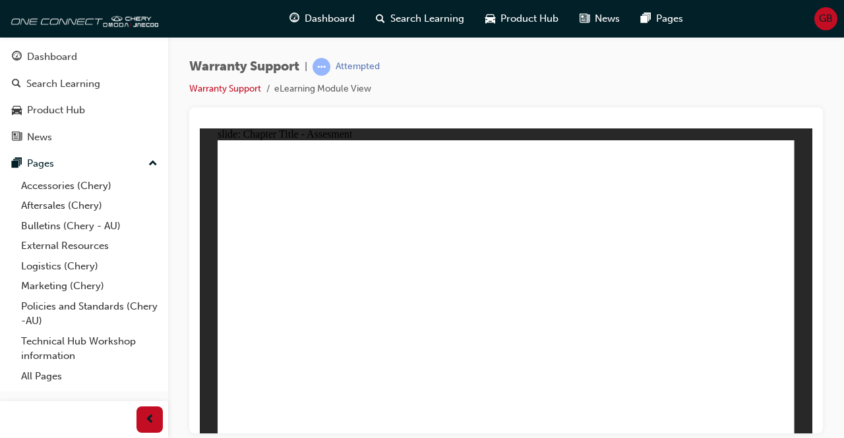
radio input "true"
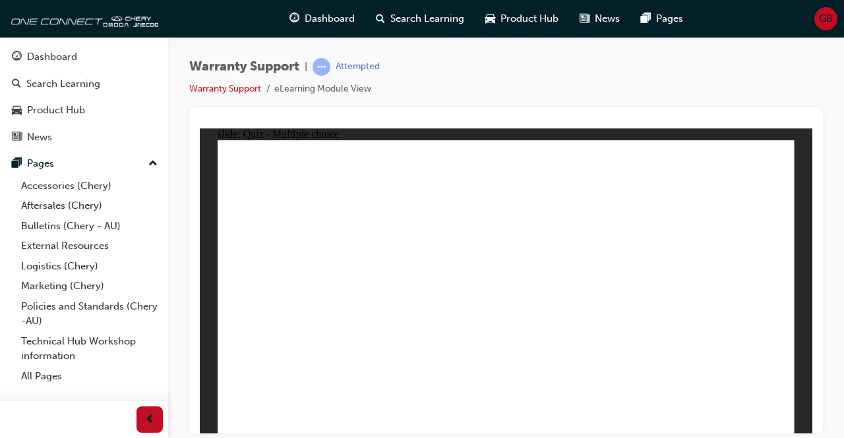
radio input "true"
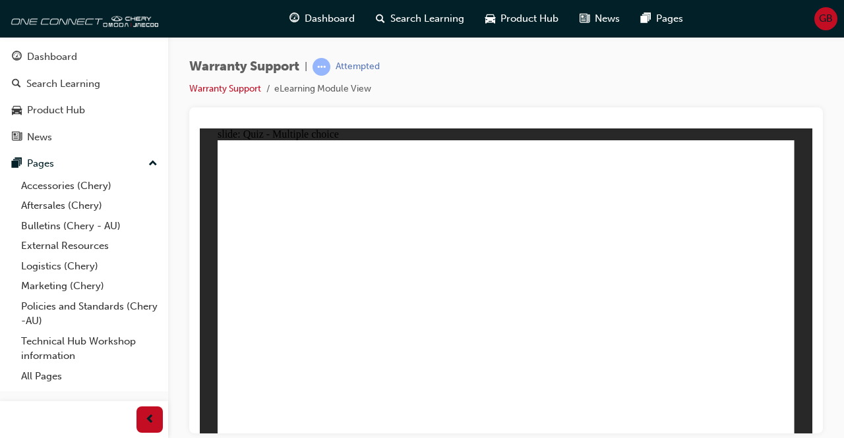
radio input "true"
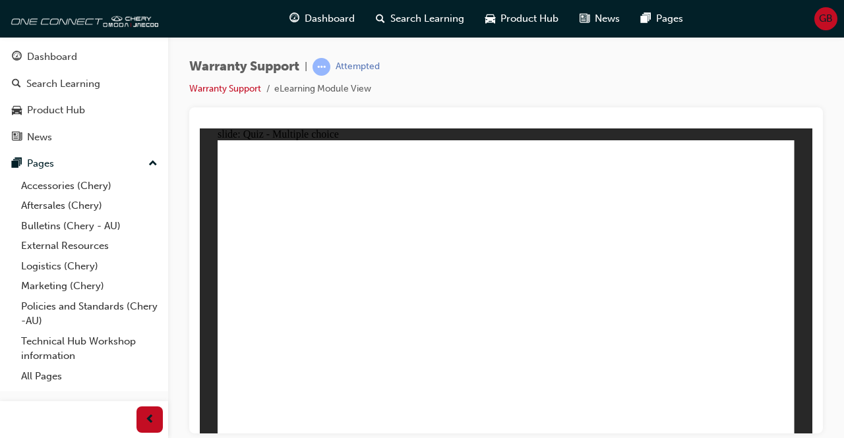
radio input "true"
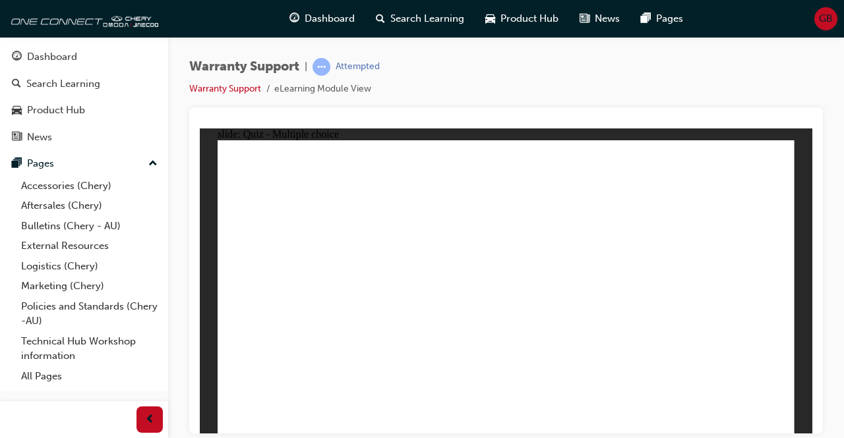
drag, startPoint x: 436, startPoint y: 353, endPoint x: 451, endPoint y: 366, distance: 19.2
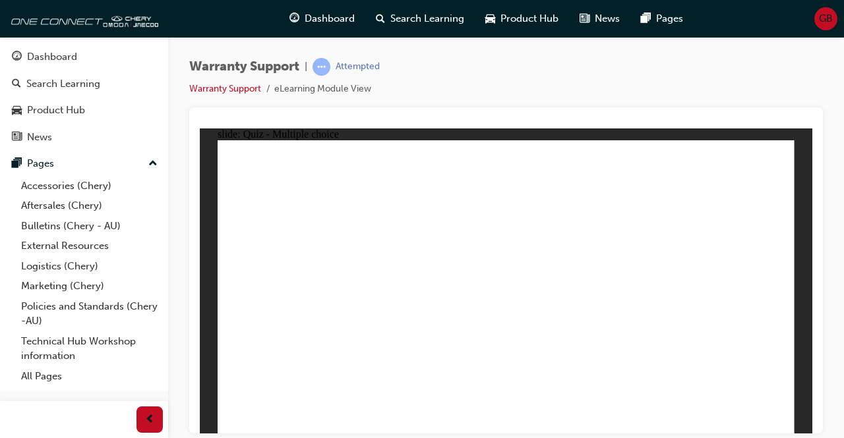
radio input "true"
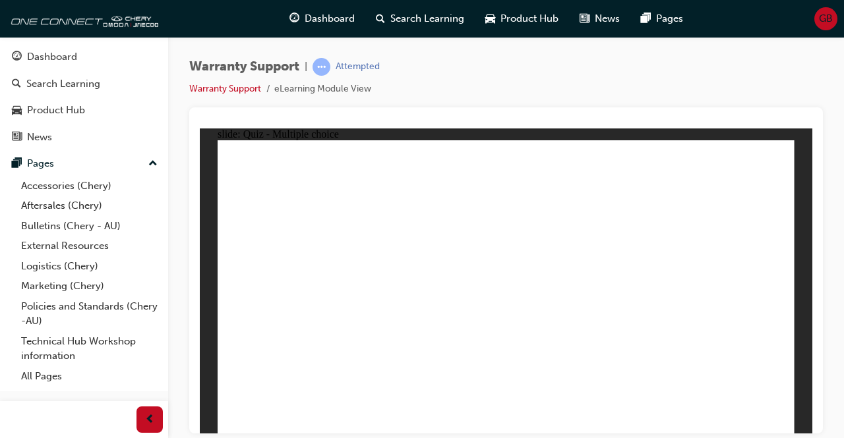
radio input "true"
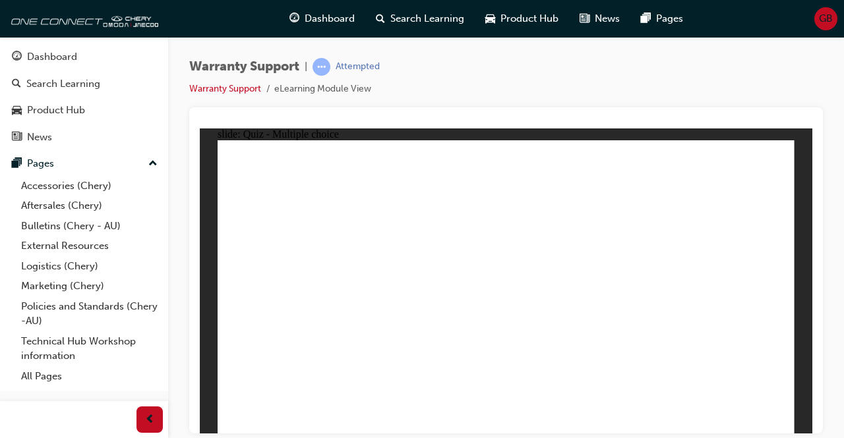
radio input "true"
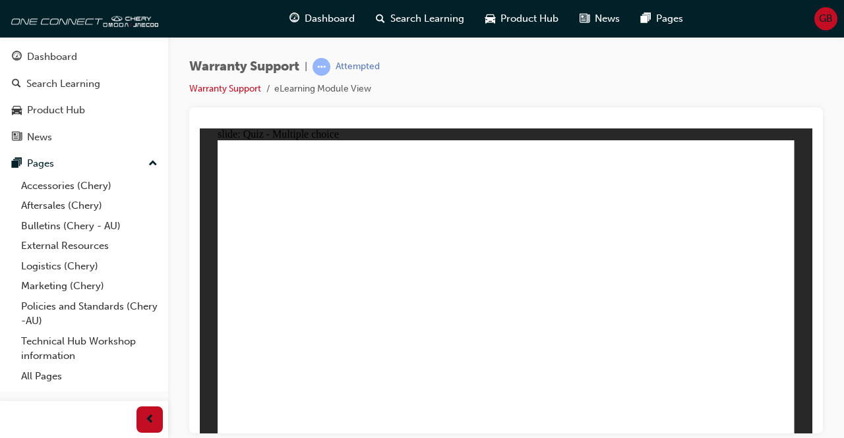
radio input "true"
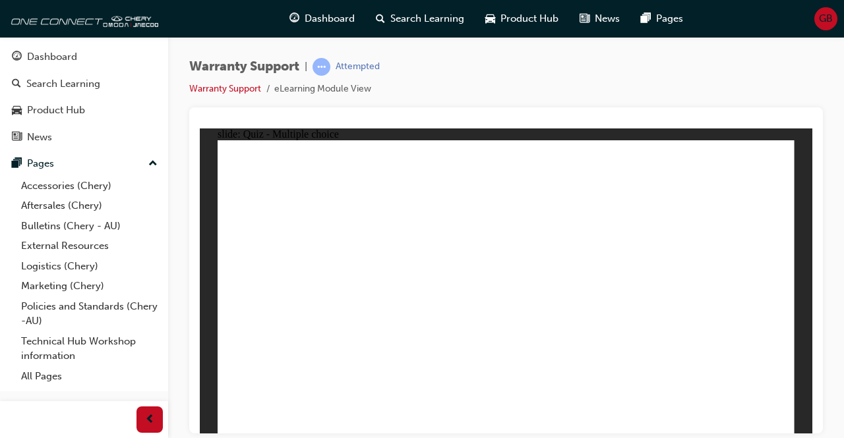
radio input "true"
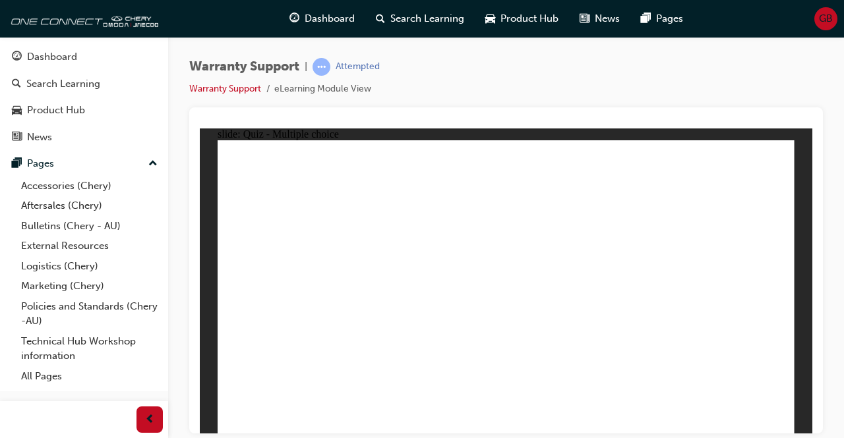
radio input "true"
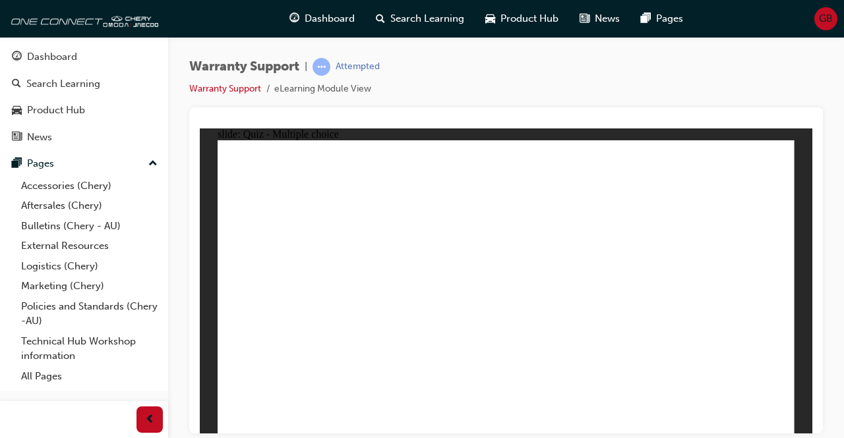
radio input "true"
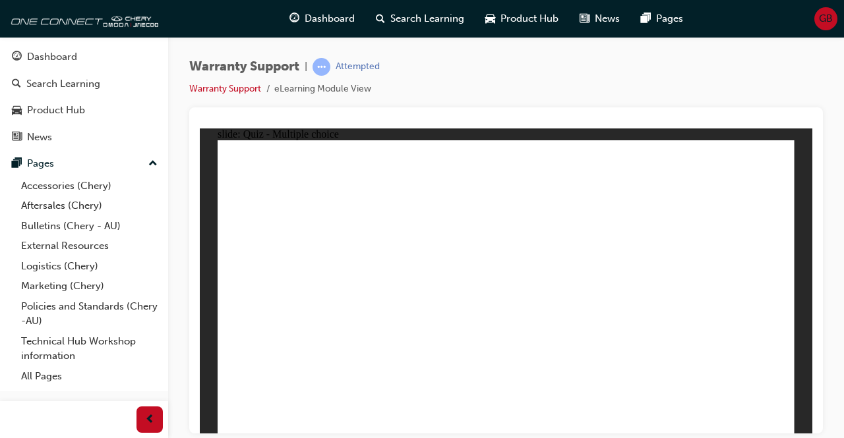
radio input "true"
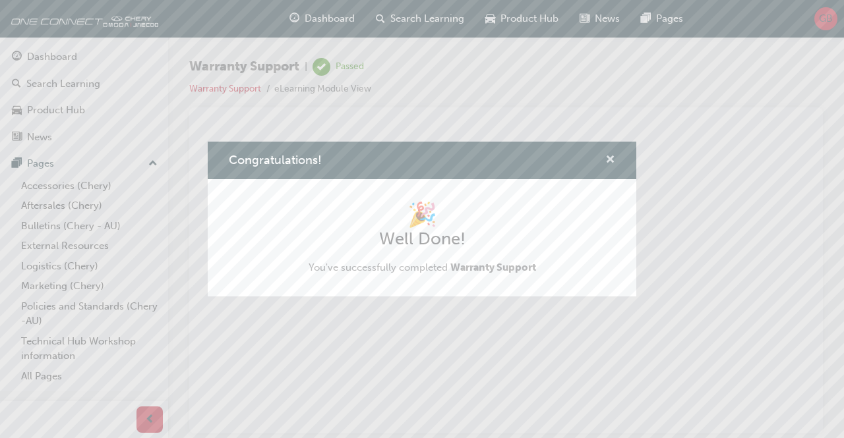
click at [612, 161] on span "cross-icon" at bounding box center [610, 161] width 10 height 12
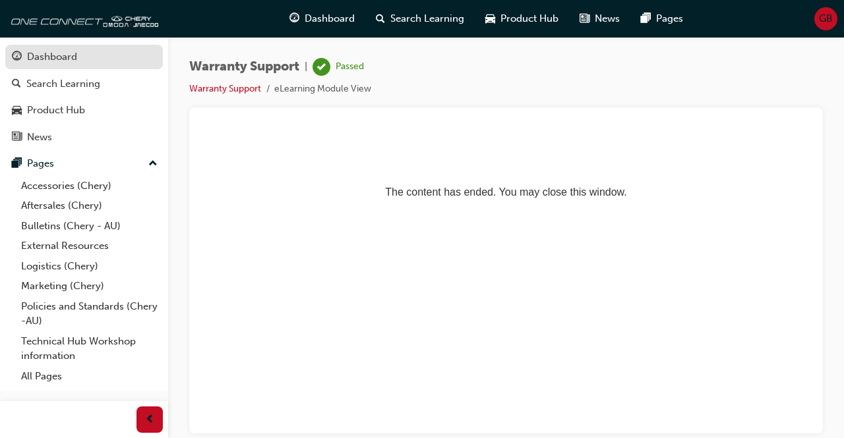
click at [104, 58] on div "Dashboard" at bounding box center [84, 57] width 144 height 16
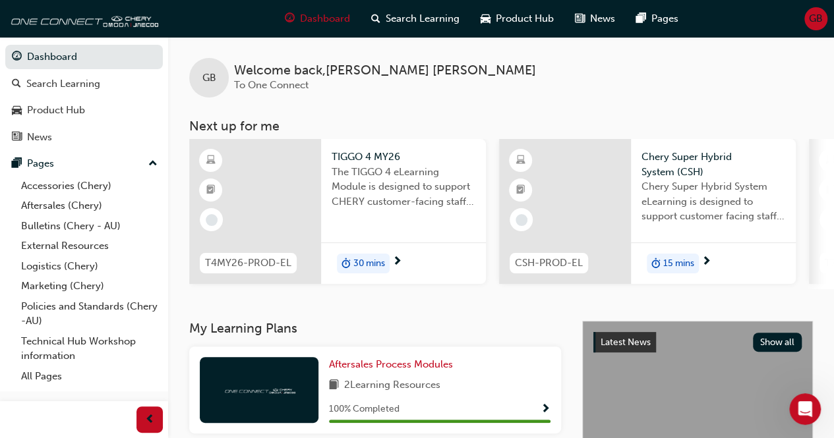
click at [389, 263] on div "30 mins" at bounding box center [363, 264] width 53 height 20
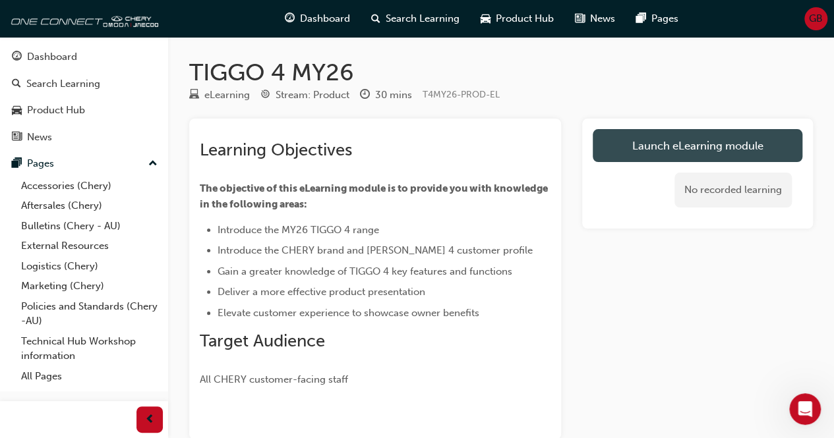
click at [629, 153] on link "Launch eLearning module" at bounding box center [698, 145] width 210 height 33
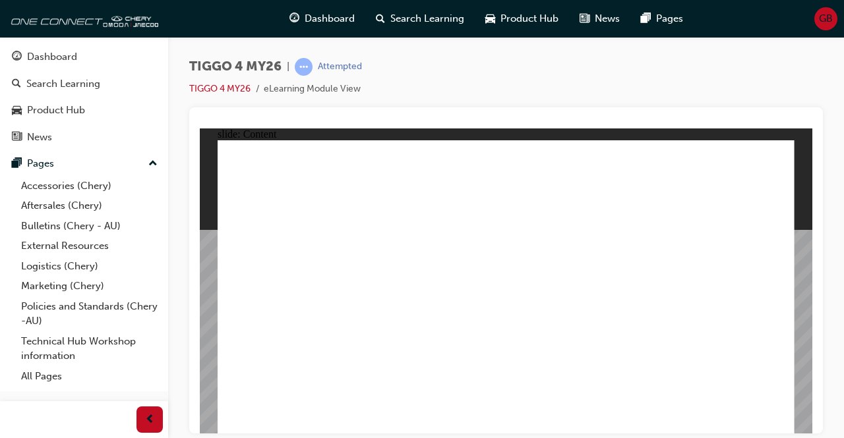
drag, startPoint x: 418, startPoint y: 262, endPoint x: 430, endPoint y: 344, distance: 82.6
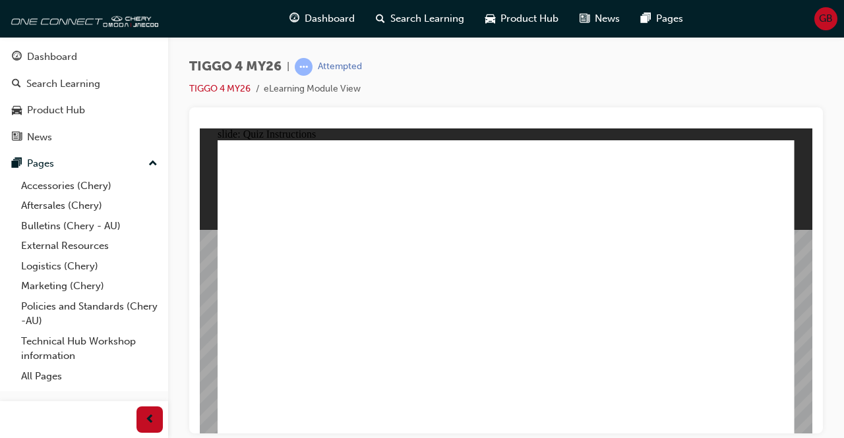
drag, startPoint x: 776, startPoint y: 419, endPoint x: 622, endPoint y: 429, distance: 154.5
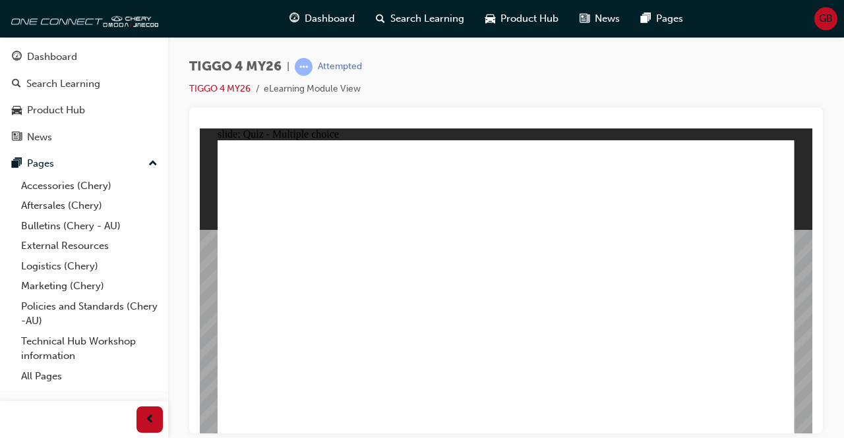
radio input "true"
drag, startPoint x: 289, startPoint y: 243, endPoint x: 533, endPoint y: 359, distance: 270.3
drag, startPoint x: 489, startPoint y: 239, endPoint x: 607, endPoint y: 364, distance: 172.5
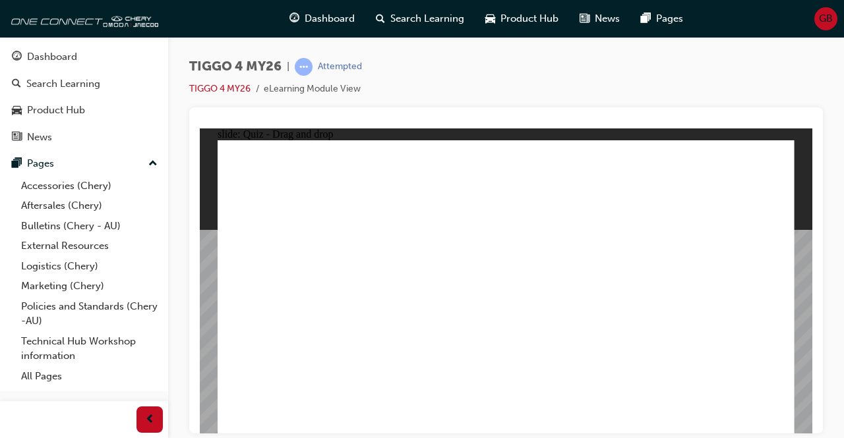
drag, startPoint x: 414, startPoint y: 241, endPoint x: 411, endPoint y: 358, distance: 117.4
drag, startPoint x: 608, startPoint y: 236, endPoint x: 277, endPoint y: 359, distance: 352.5
drag, startPoint x: 738, startPoint y: 235, endPoint x: 730, endPoint y: 353, distance: 118.9
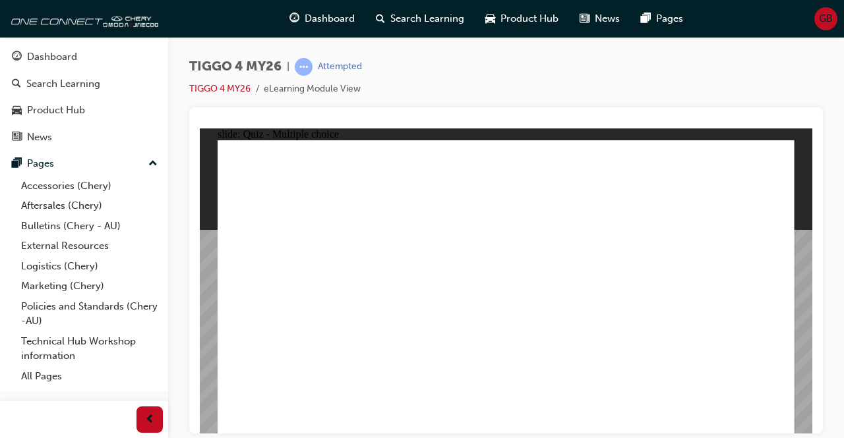
radio input "false"
radio input "true"
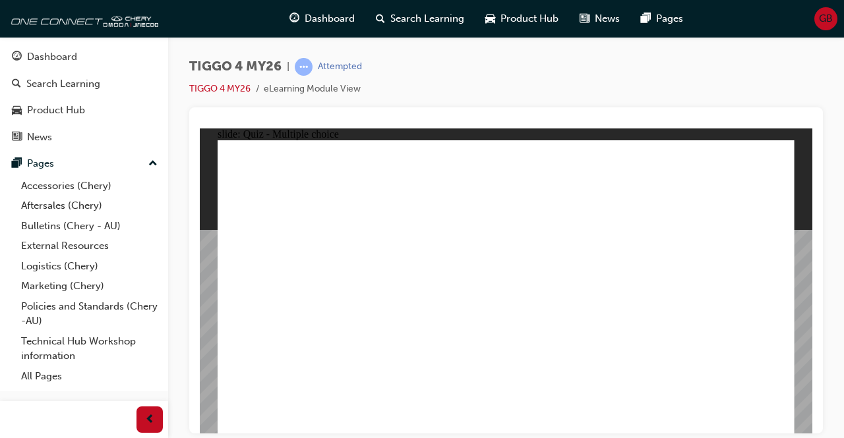
radio input "true"
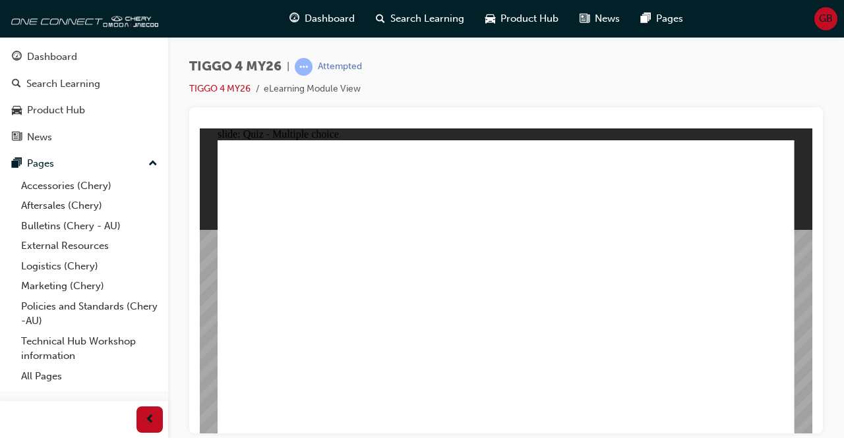
drag, startPoint x: 316, startPoint y: 314, endPoint x: 608, endPoint y: 277, distance: 294.3
drag, startPoint x: 293, startPoint y: 276, endPoint x: 550, endPoint y: 288, distance: 257.3
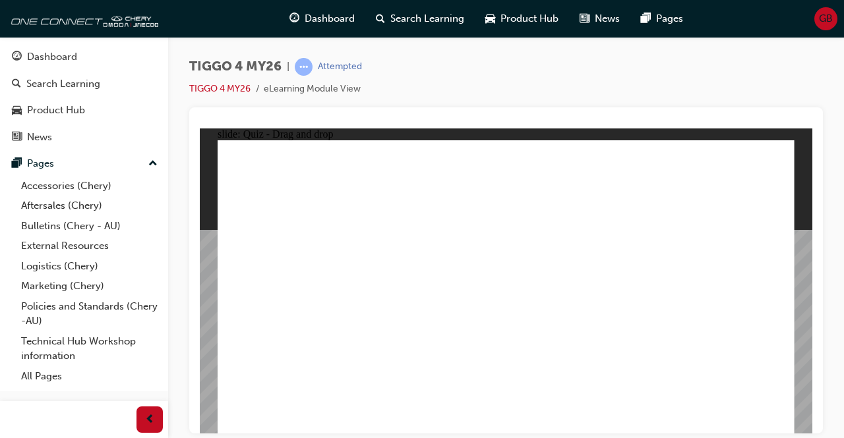
drag, startPoint x: 303, startPoint y: 286, endPoint x: 703, endPoint y: 261, distance: 401.5
drag, startPoint x: 310, startPoint y: 353, endPoint x: 774, endPoint y: 262, distance: 472.8
drag, startPoint x: 442, startPoint y: 318, endPoint x: 710, endPoint y: 272, distance: 271.5
drag, startPoint x: 432, startPoint y: 286, endPoint x: 703, endPoint y: 295, distance: 271.1
drag, startPoint x: 411, startPoint y: 260, endPoint x: 560, endPoint y: 266, distance: 149.7
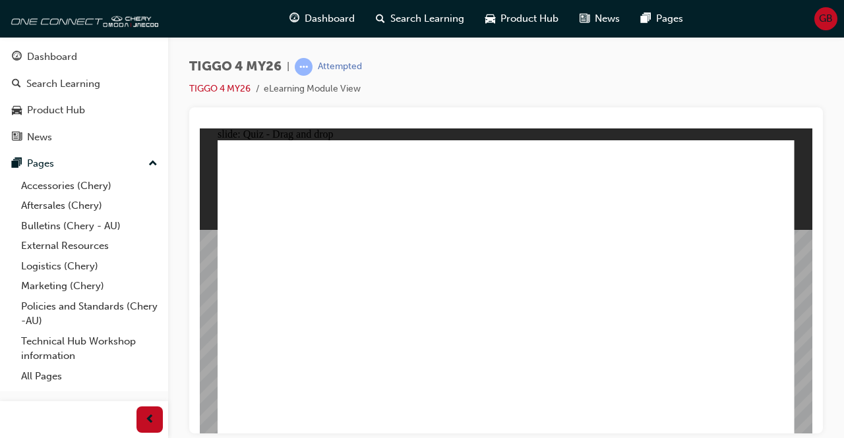
drag, startPoint x: 310, startPoint y: 257, endPoint x: 545, endPoint y: 276, distance: 235.4
radio input "true"
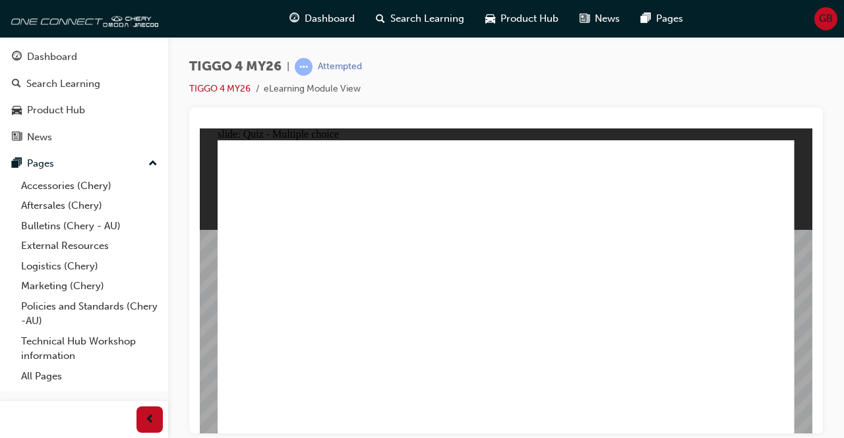
radio input "true"
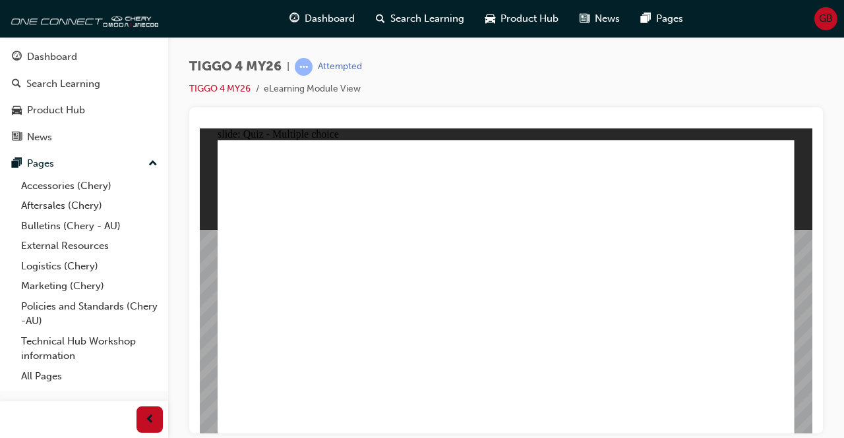
radio input "true"
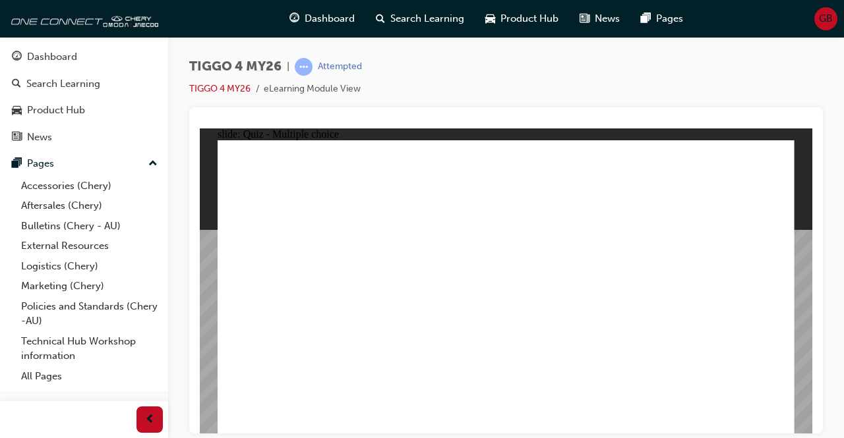
radio input "true"
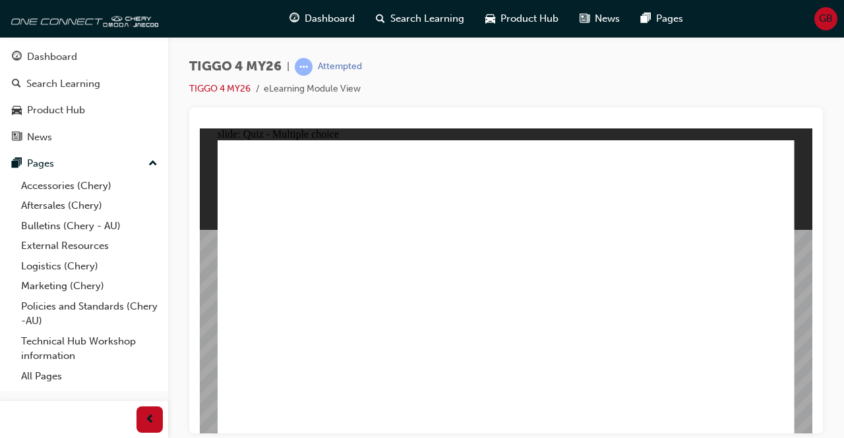
radio input "true"
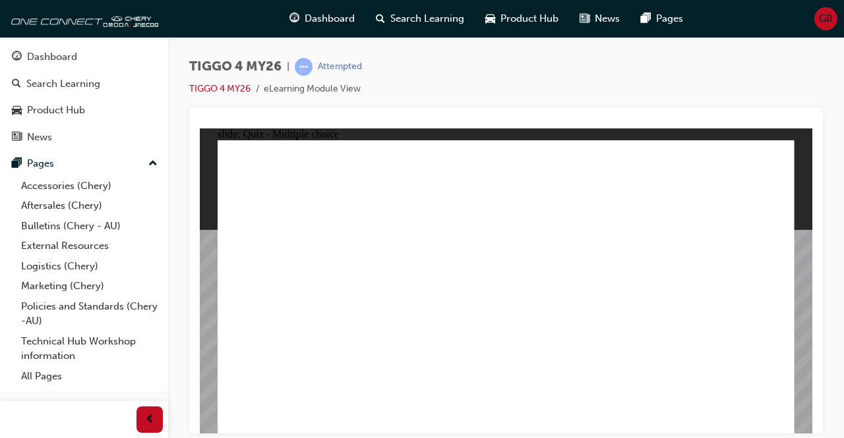
radio input "true"
drag, startPoint x: 640, startPoint y: 235, endPoint x: 314, endPoint y: 347, distance: 344.3
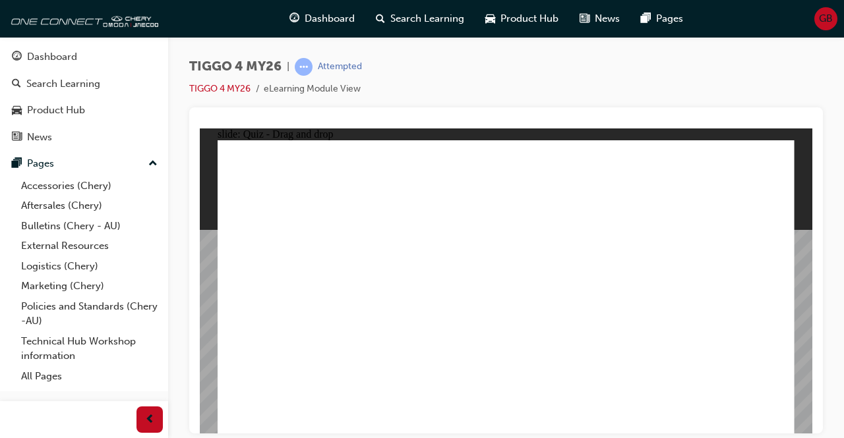
drag, startPoint x: 392, startPoint y: 229, endPoint x: 392, endPoint y: 331, distance: 101.5
drag, startPoint x: 378, startPoint y: 276, endPoint x: 543, endPoint y: 356, distance: 183.4
drag, startPoint x: 529, startPoint y: 245, endPoint x: 627, endPoint y: 368, distance: 157.6
drag, startPoint x: 726, startPoint y: 231, endPoint x: 726, endPoint y: 328, distance: 97.6
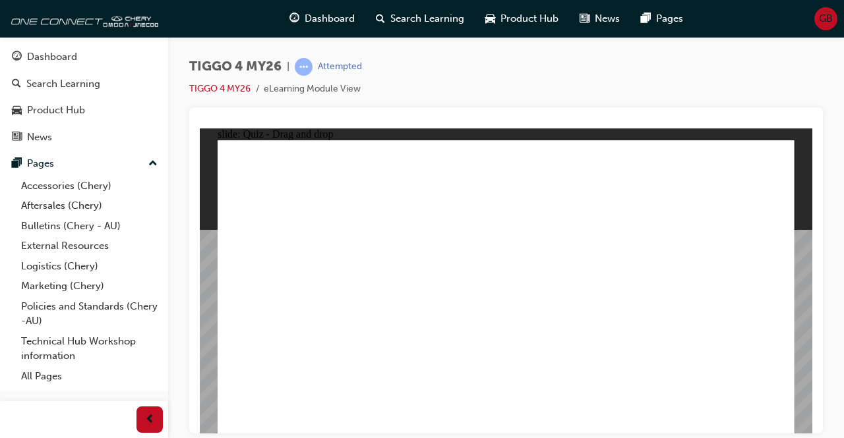
radio input "true"
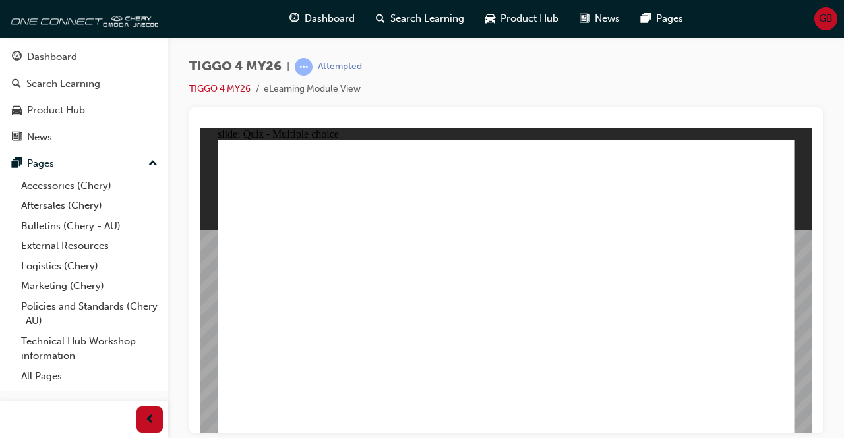
radio input "true"
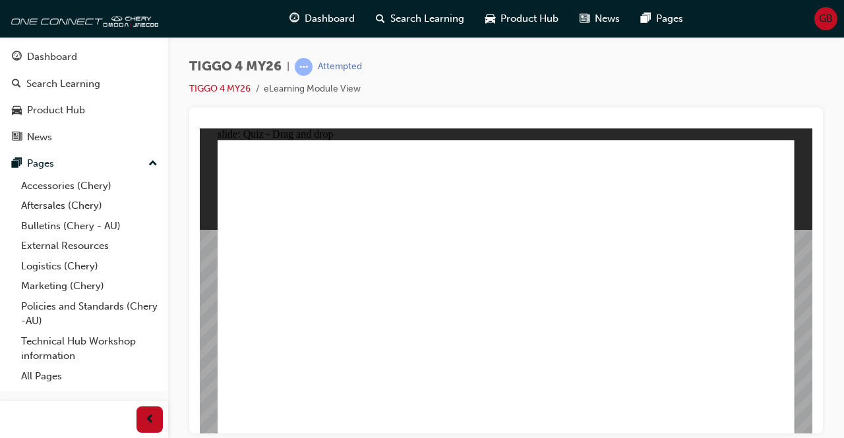
drag, startPoint x: 317, startPoint y: 286, endPoint x: 720, endPoint y: 238, distance: 406.2
drag, startPoint x: 427, startPoint y: 261, endPoint x: 434, endPoint y: 258, distance: 7.4
drag, startPoint x: 434, startPoint y: 258, endPoint x: 581, endPoint y: 250, distance: 147.2
drag, startPoint x: 316, startPoint y: 312, endPoint x: 558, endPoint y: 258, distance: 247.9
drag, startPoint x: 429, startPoint y: 283, endPoint x: 680, endPoint y: 273, distance: 251.3
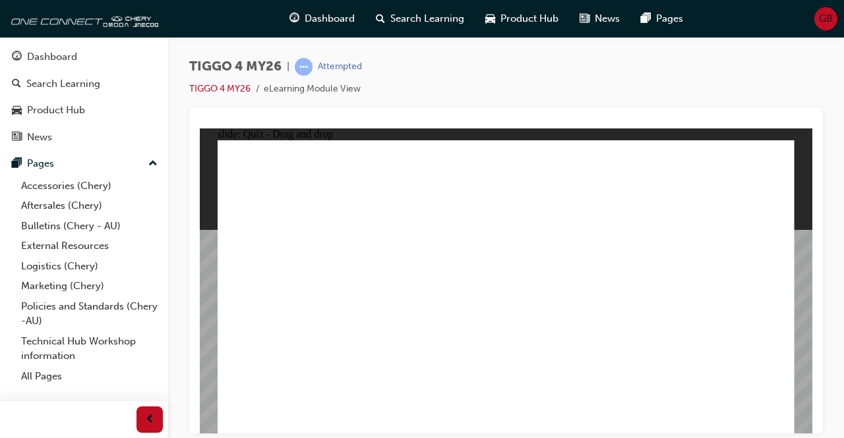
drag, startPoint x: 415, startPoint y: 317, endPoint x: 653, endPoint y: 294, distance: 238.4
drag, startPoint x: 295, startPoint y: 347, endPoint x: 674, endPoint y: 308, distance: 381.0
drag, startPoint x: 297, startPoint y: 254, endPoint x: 570, endPoint y: 291, distance: 275.9
drag, startPoint x: 577, startPoint y: 261, endPoint x: 691, endPoint y: 320, distance: 129.1
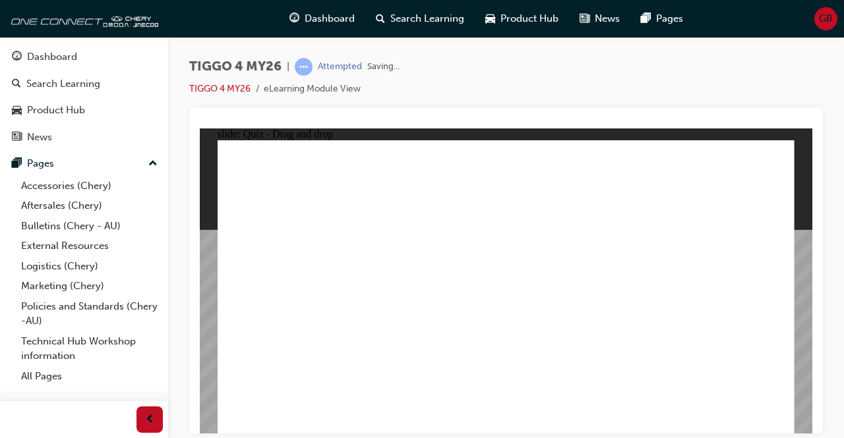
radio input "true"
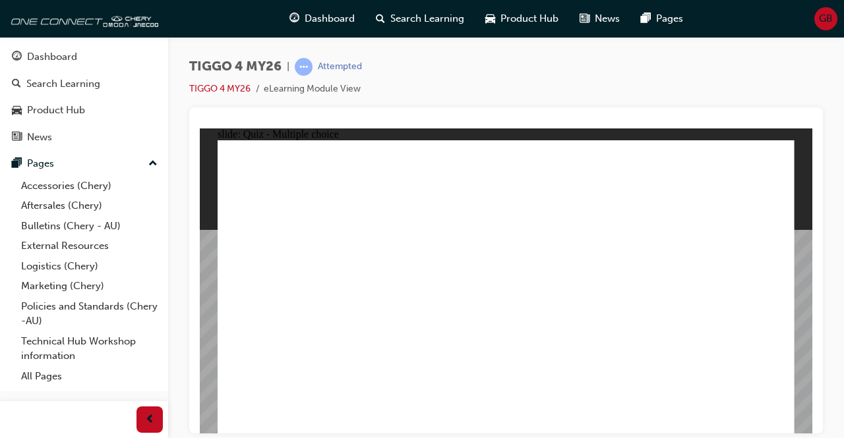
radio input "true"
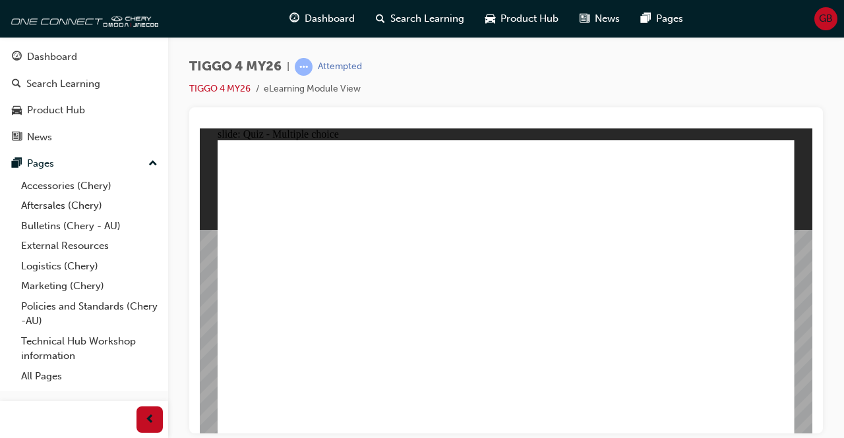
radio input "true"
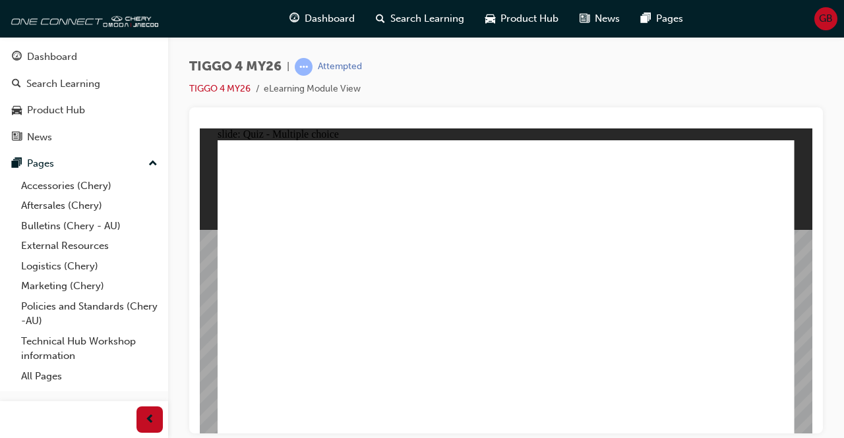
radio input "true"
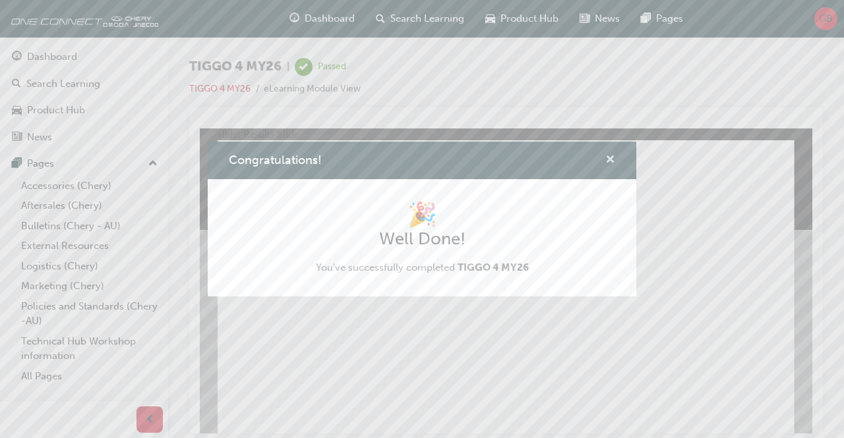
click at [610, 158] on span "cross-icon" at bounding box center [610, 161] width 10 height 12
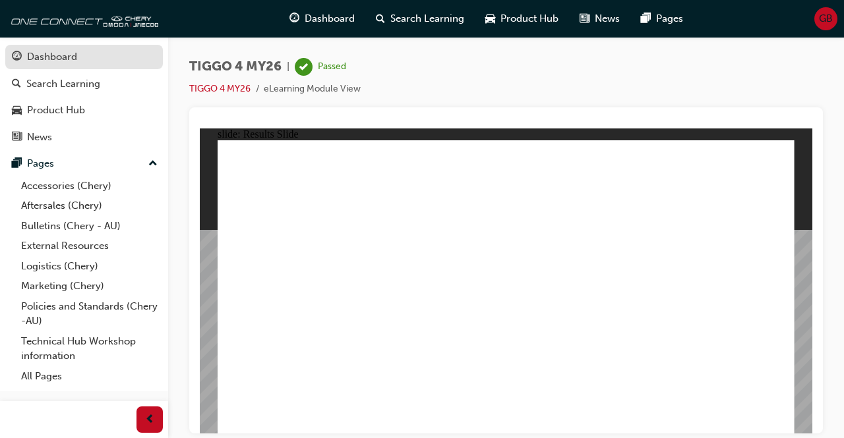
click at [80, 59] on div "Dashboard" at bounding box center [84, 57] width 144 height 16
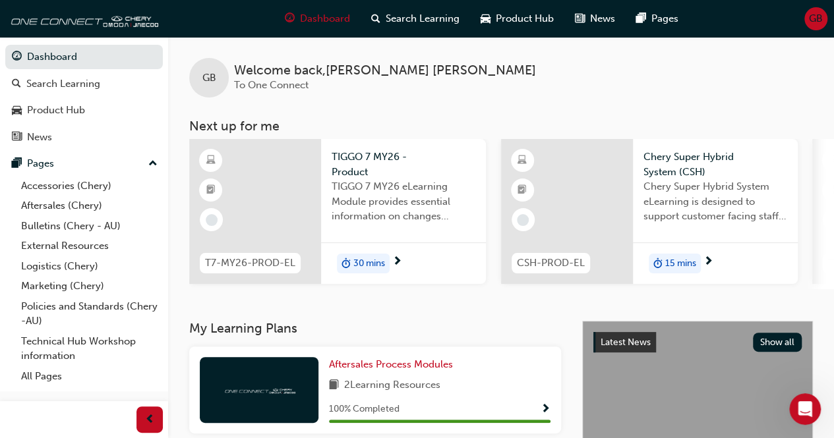
click at [670, 260] on span "15 mins" at bounding box center [680, 263] width 31 height 15
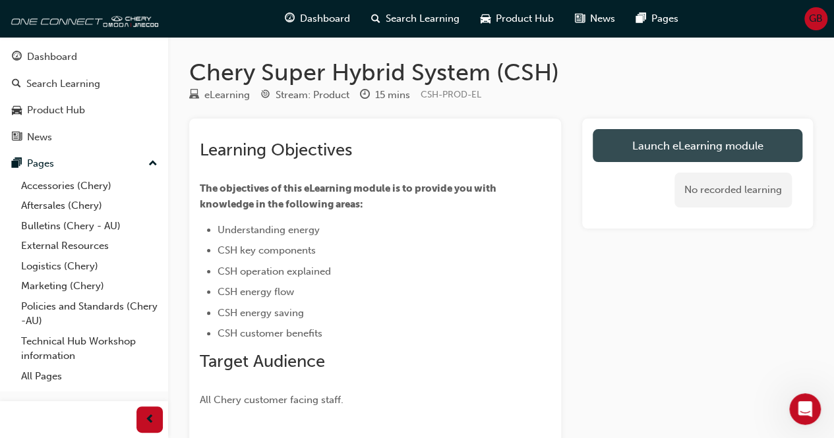
click at [707, 137] on link "Launch eLearning module" at bounding box center [698, 145] width 210 height 33
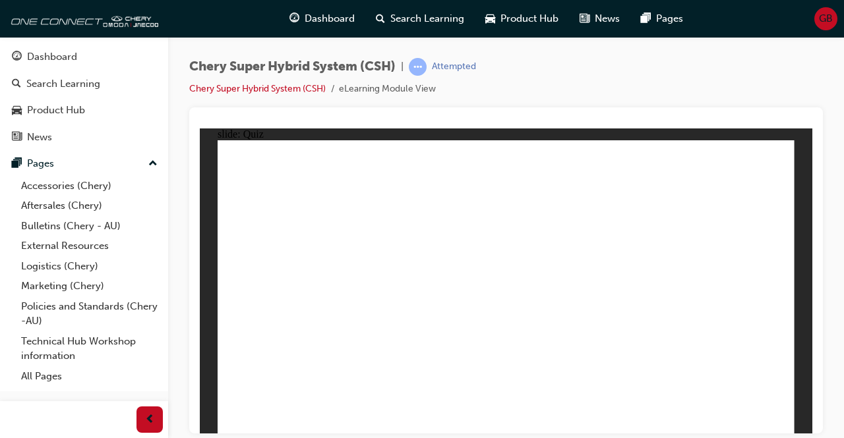
radio input "true"
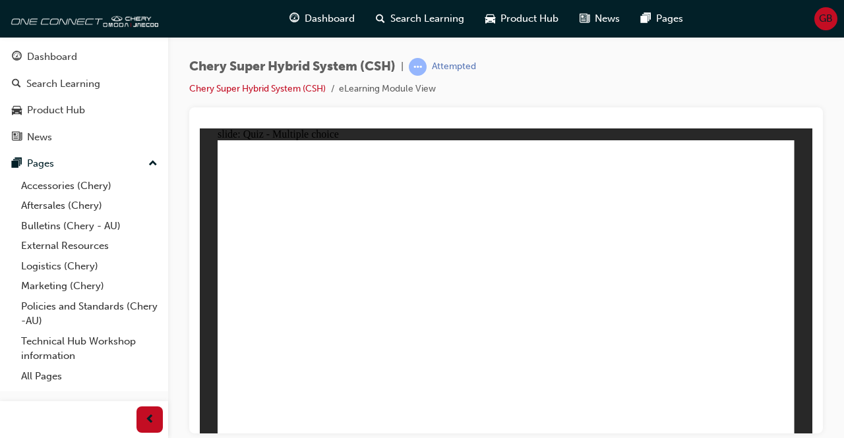
radio input "true"
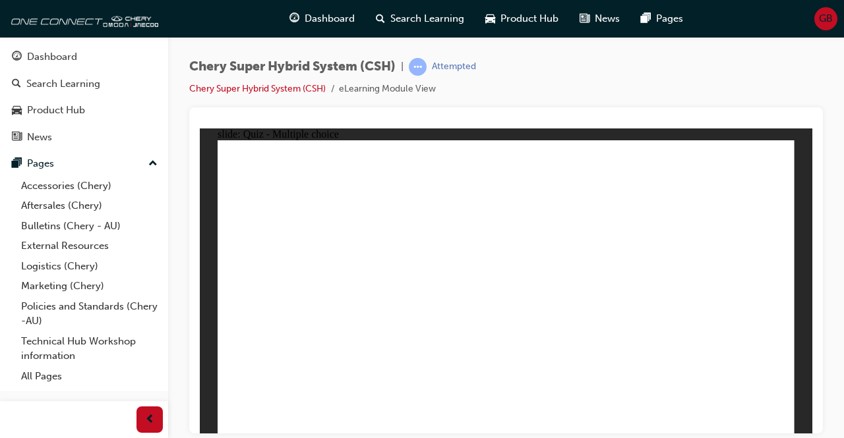
radio input "true"
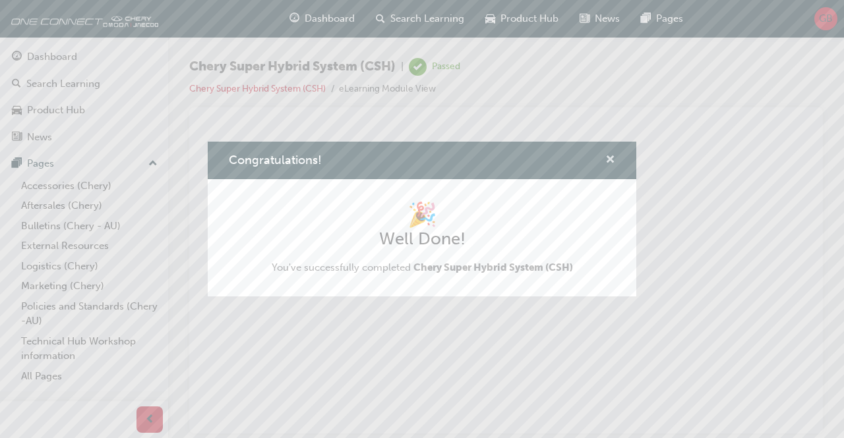
click at [610, 164] on span "cross-icon" at bounding box center [610, 161] width 10 height 12
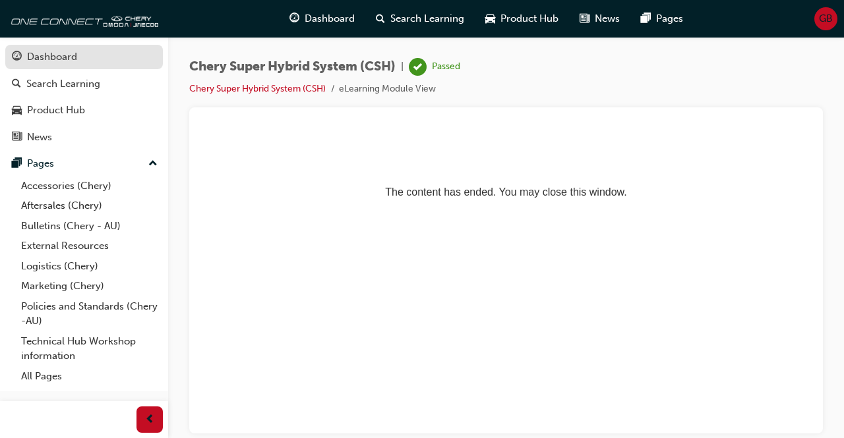
click at [119, 59] on div "Dashboard" at bounding box center [84, 57] width 144 height 16
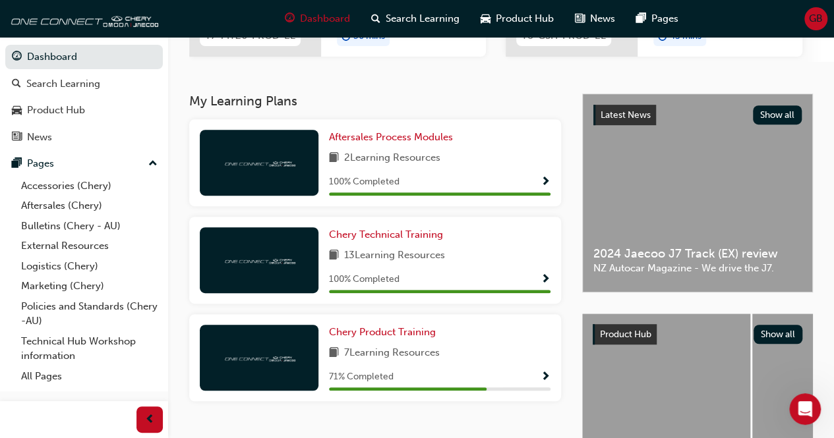
scroll to position [223, 0]
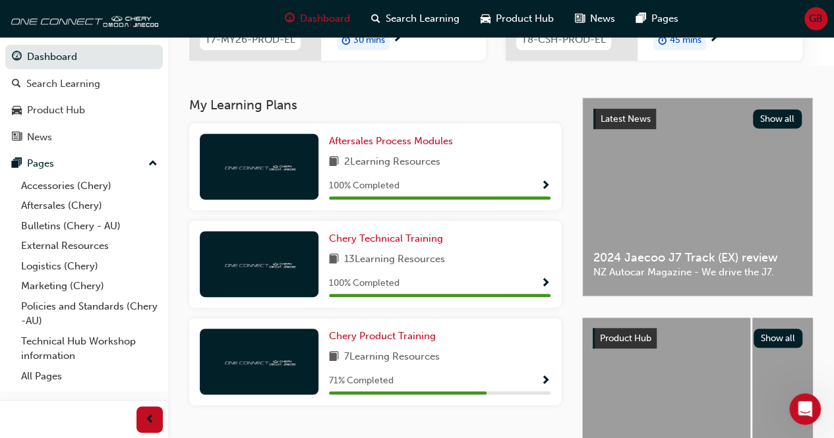
click at [539, 373] on div "71 % Completed" at bounding box center [439, 381] width 221 height 16
click at [542, 376] on span "Show Progress" at bounding box center [545, 382] width 10 height 12
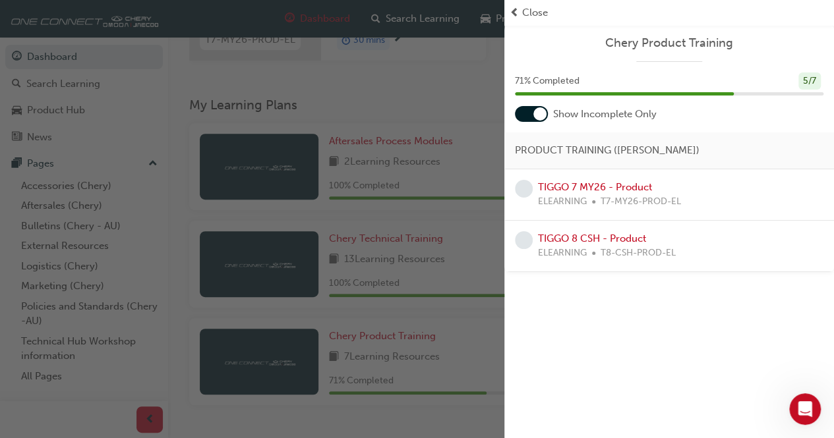
click at [622, 423] on div "Chery Product Training 71 % Completed 5 / 7 Show Incomplete Only PRODUCT TRAINI…" at bounding box center [669, 219] width 330 height 438
click at [593, 183] on link "TIGGO 7 MY26 - Product" at bounding box center [595, 187] width 114 height 12
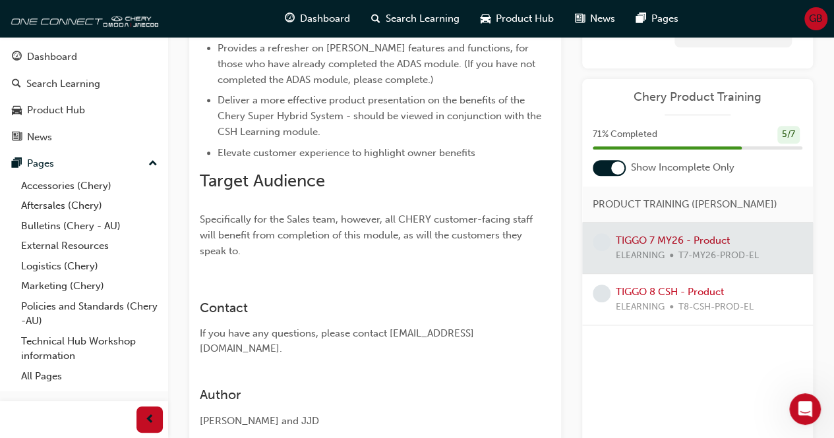
click at [717, 227] on div at bounding box center [697, 248] width 231 height 51
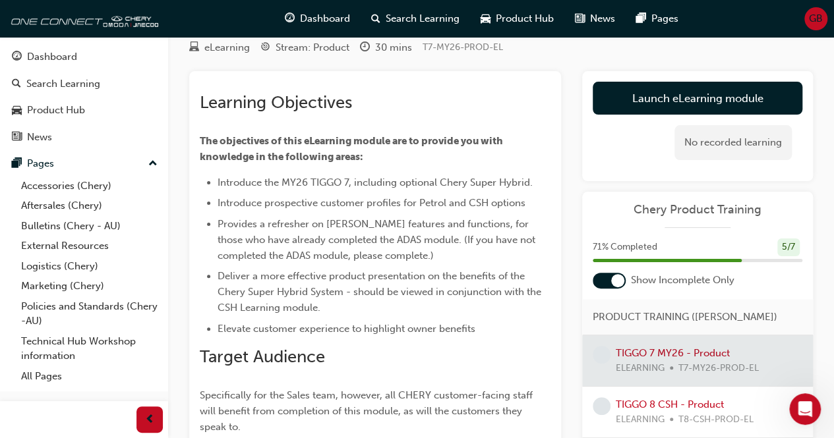
scroll to position [47, 0]
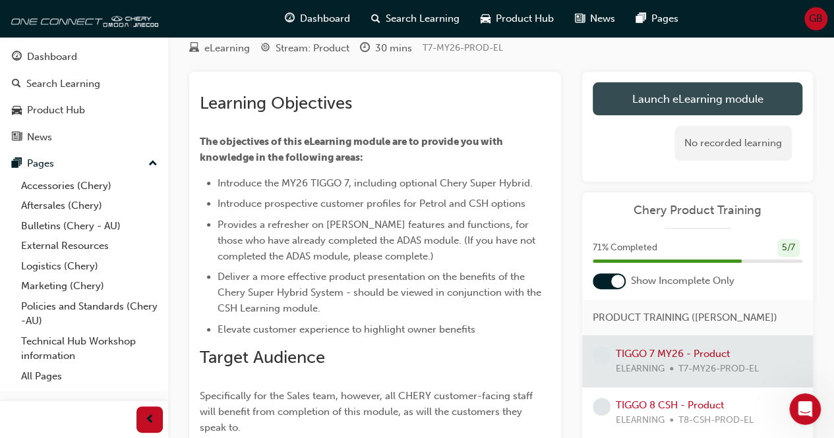
click at [642, 101] on link "Launch eLearning module" at bounding box center [698, 98] width 210 height 33
